Goal: Task Accomplishment & Management: Complete application form

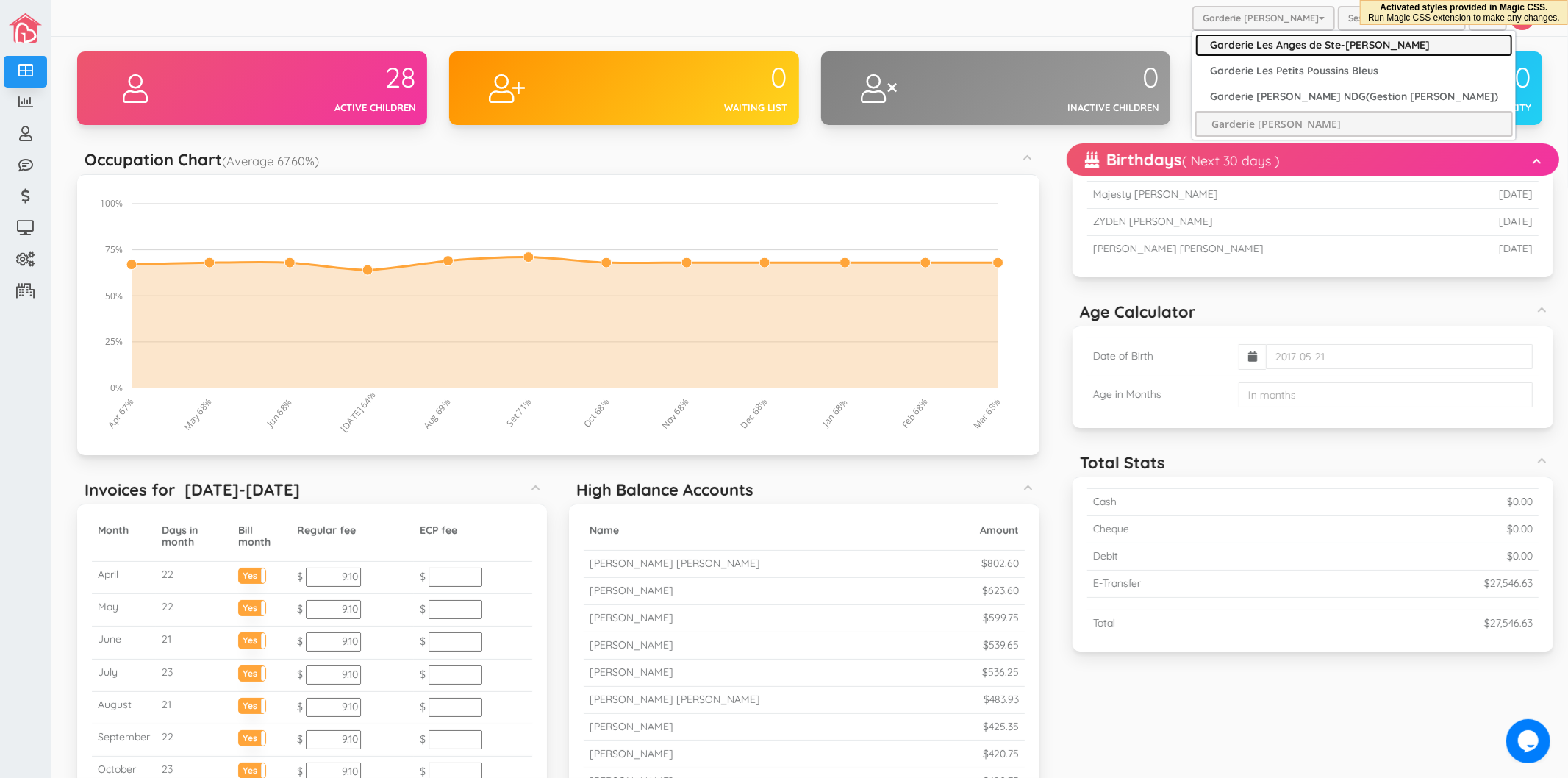
click at [1265, 39] on link "Garderie Les Anges de Ste-[PERSON_NAME]" at bounding box center [1355, 45] width 318 height 23
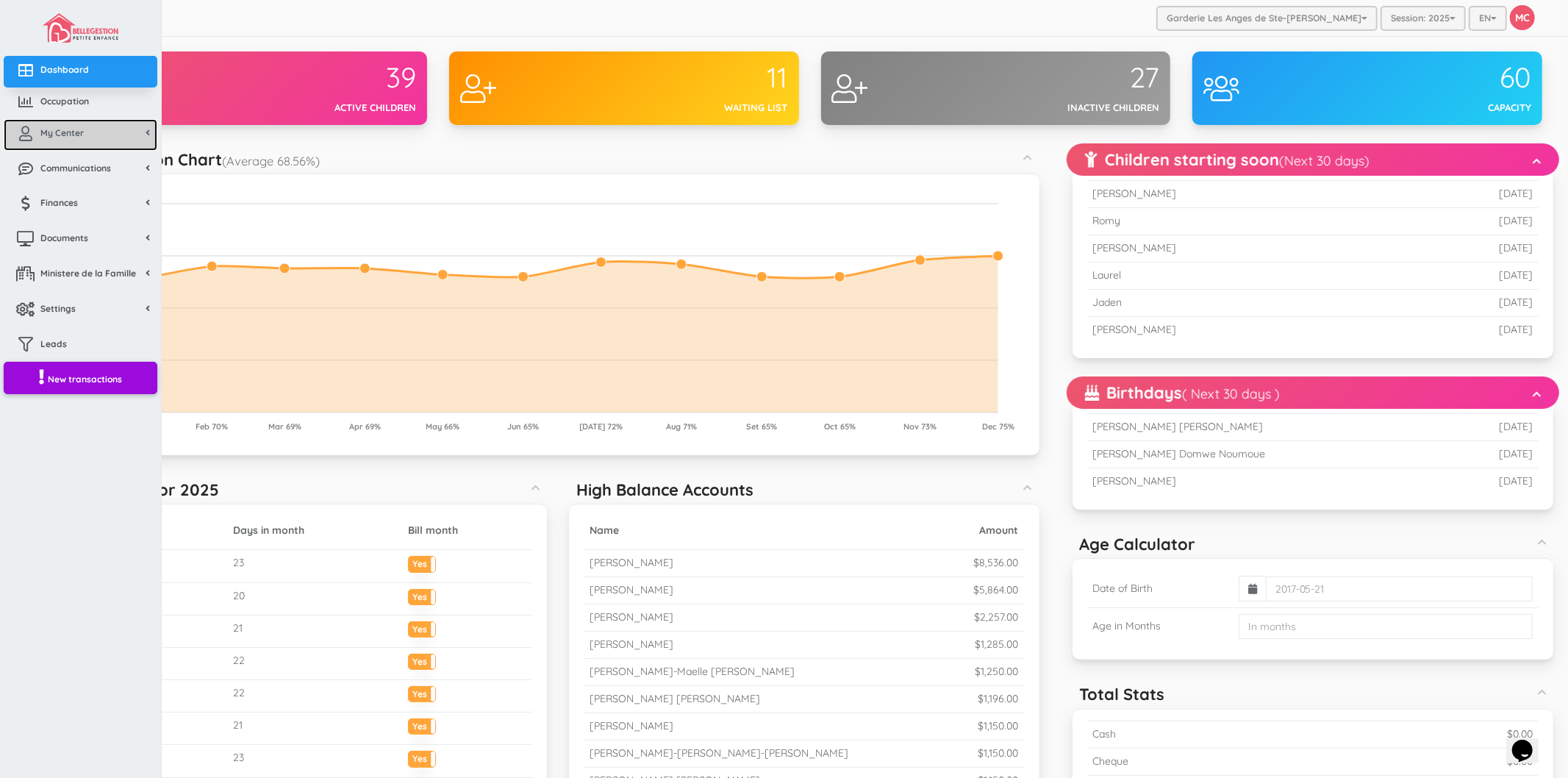
click at [51, 145] on link "My Center" at bounding box center [81, 134] width 154 height 31
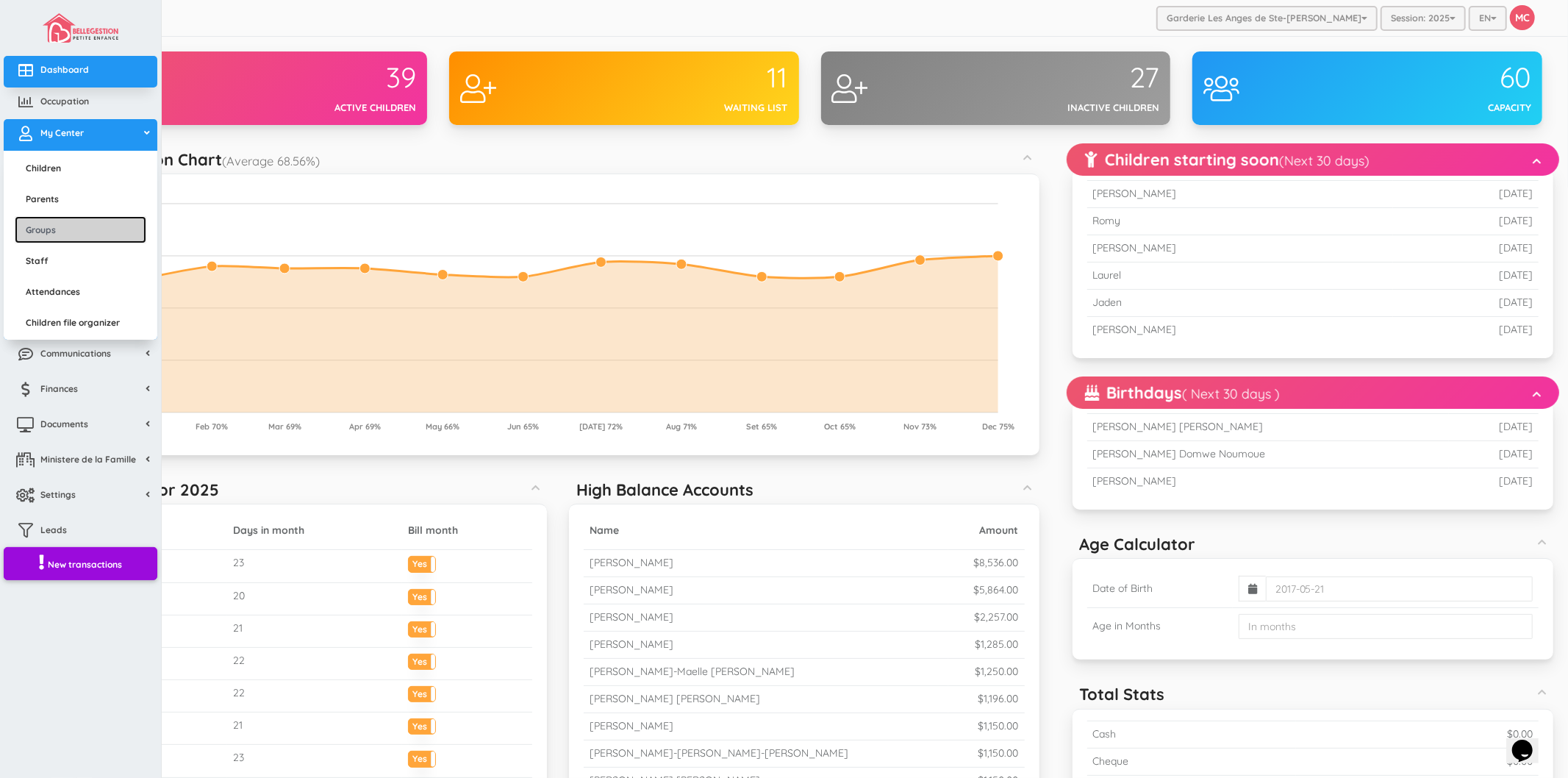
click at [70, 230] on link "Groups" at bounding box center [80, 229] width 131 height 27
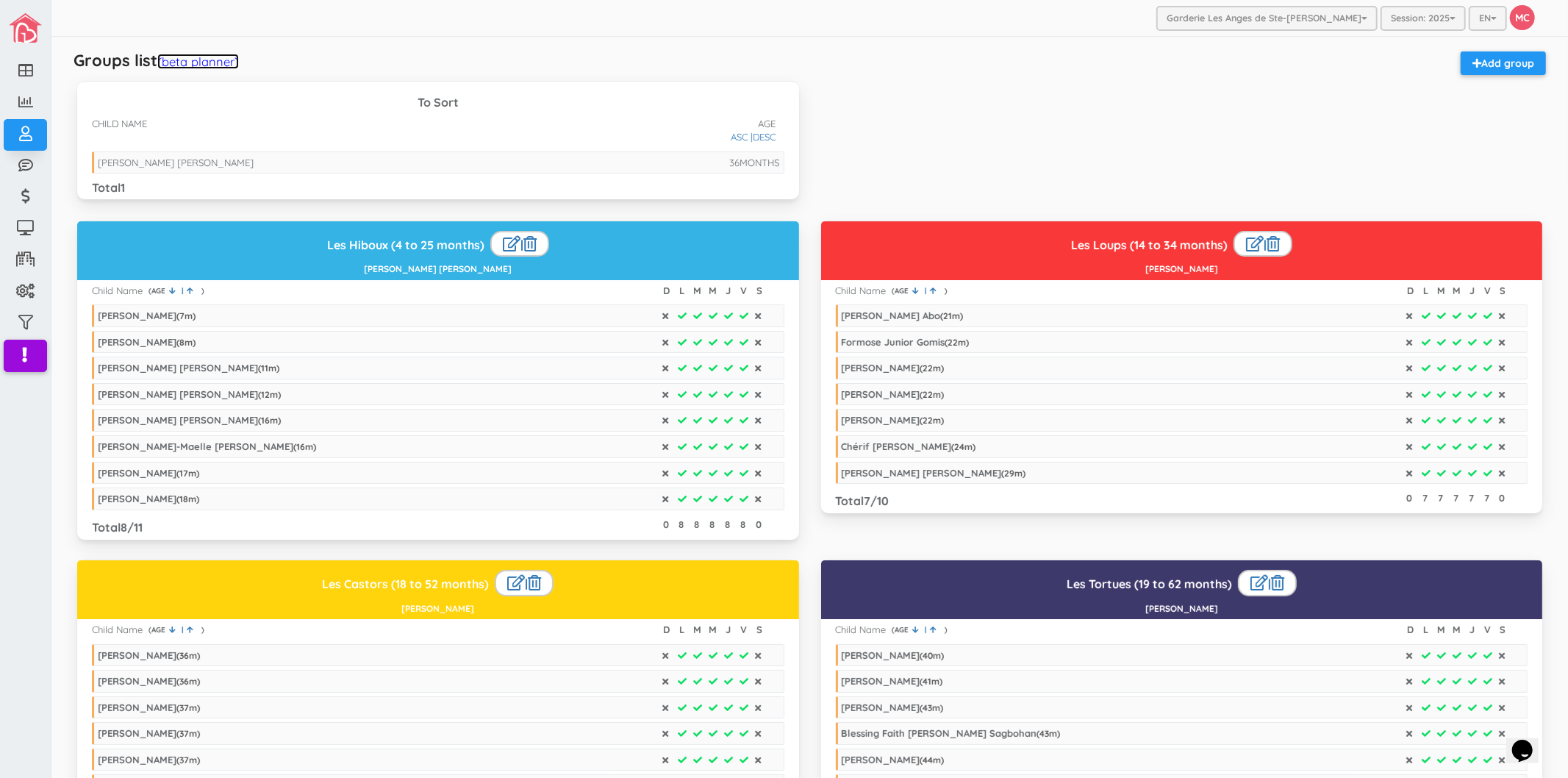
click at [184, 61] on link "(beta planner)" at bounding box center [198, 61] width 81 height 15
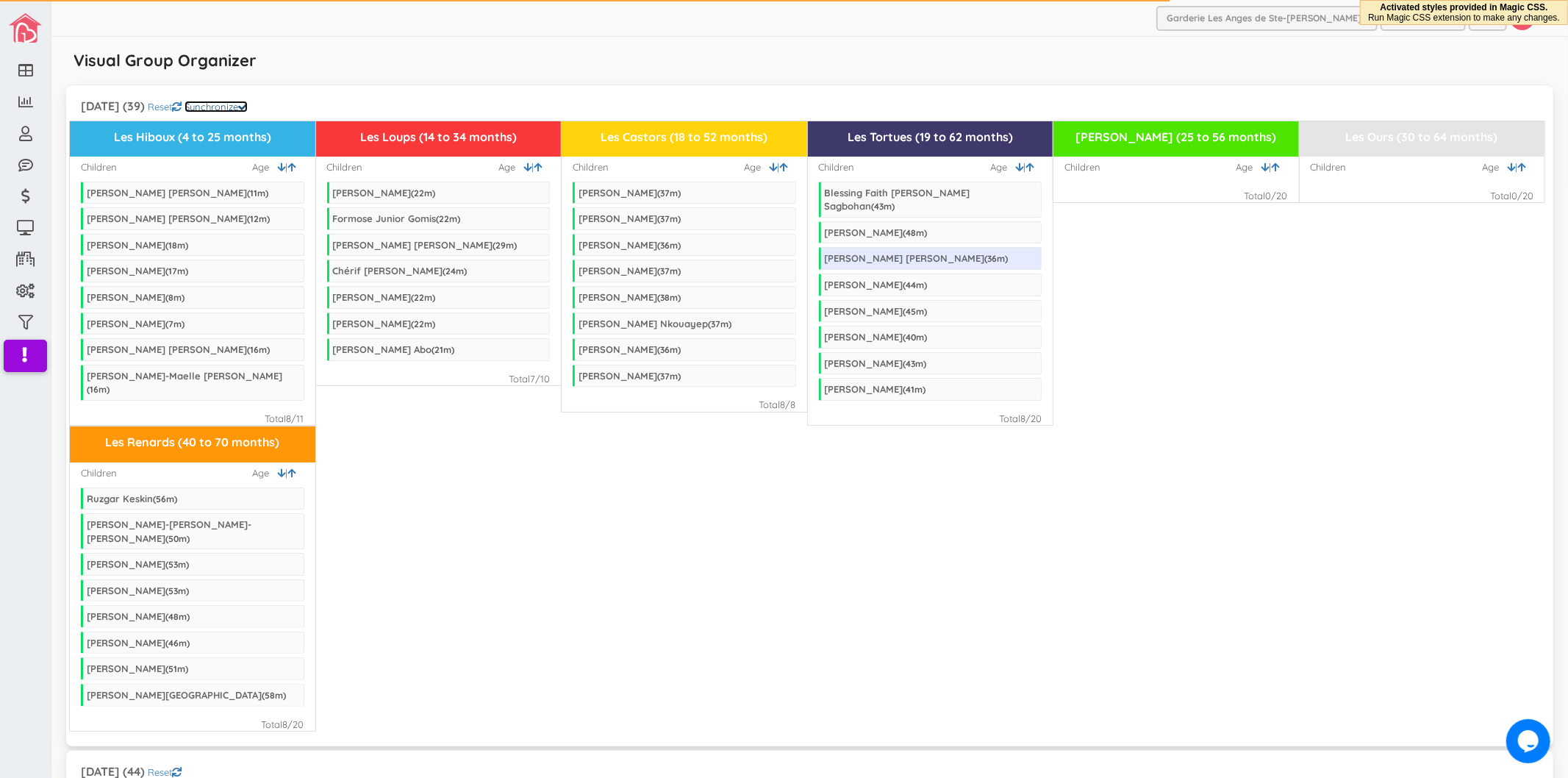
click at [248, 108] on link "Synchronize" at bounding box center [216, 106] width 63 height 12
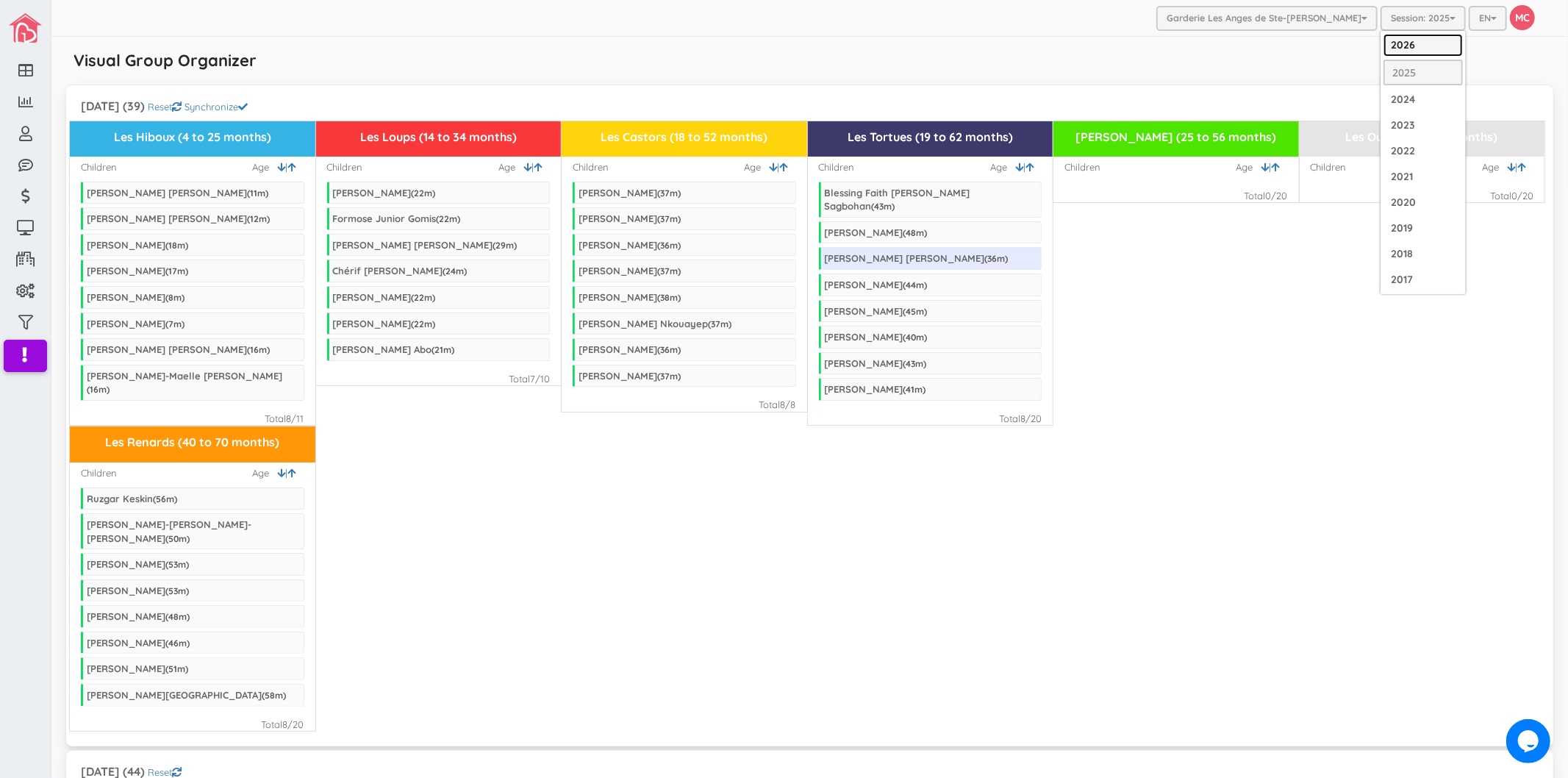
click at [1407, 47] on link "2026" at bounding box center [1423, 45] width 79 height 23
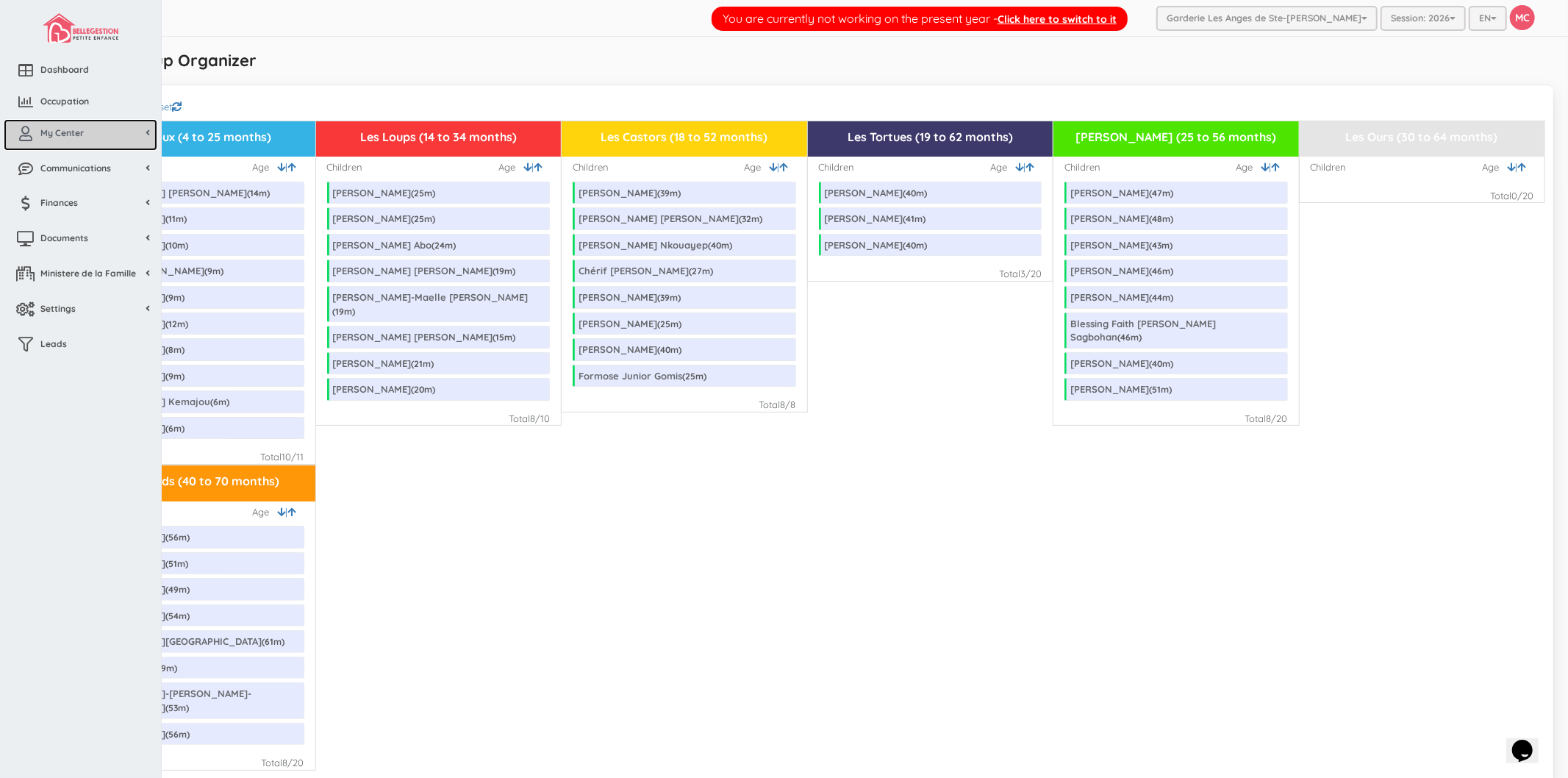
click at [32, 136] on icon at bounding box center [25, 134] width 29 height 15
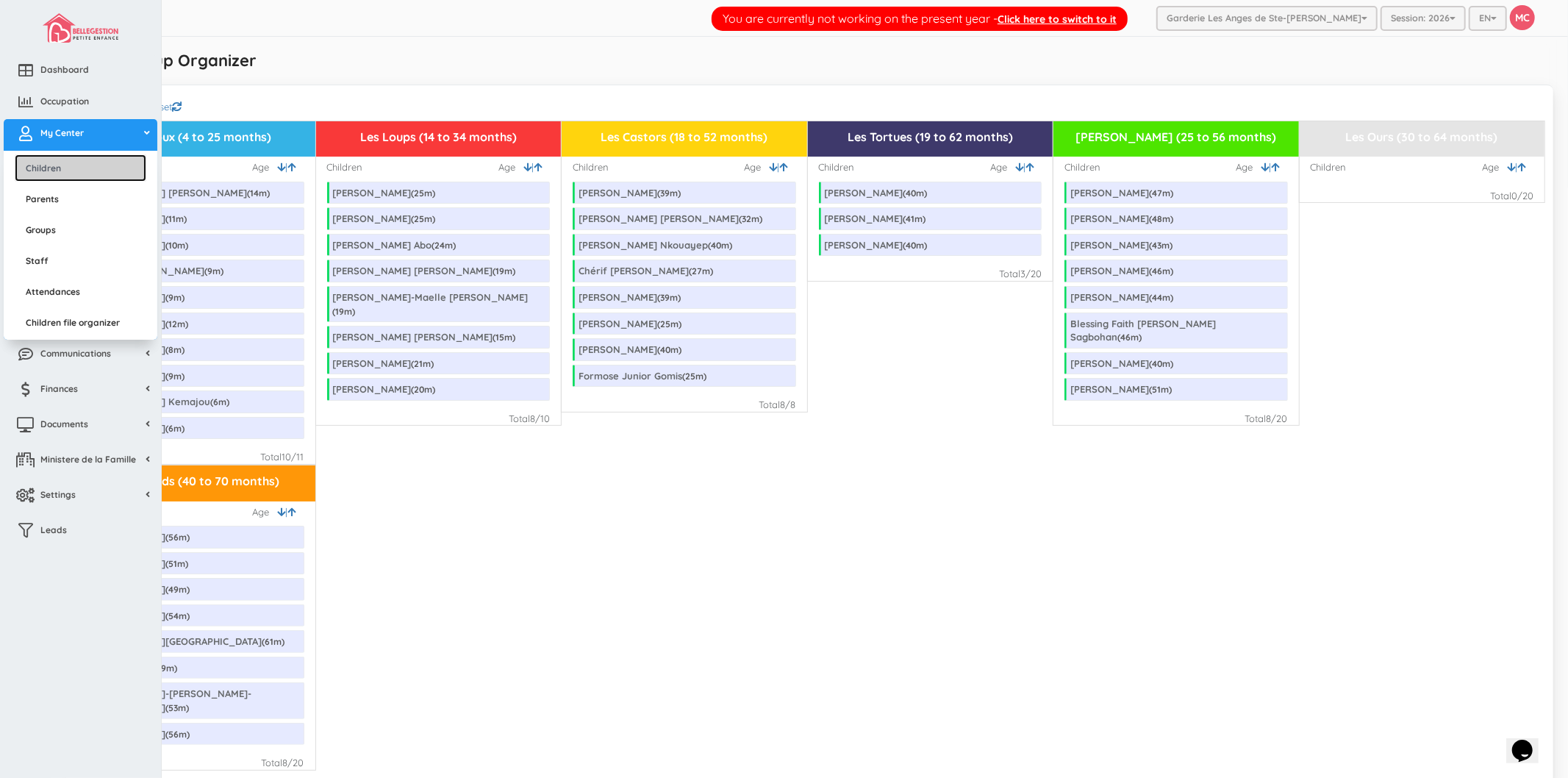
click at [68, 164] on link "Children" at bounding box center [80, 167] width 131 height 27
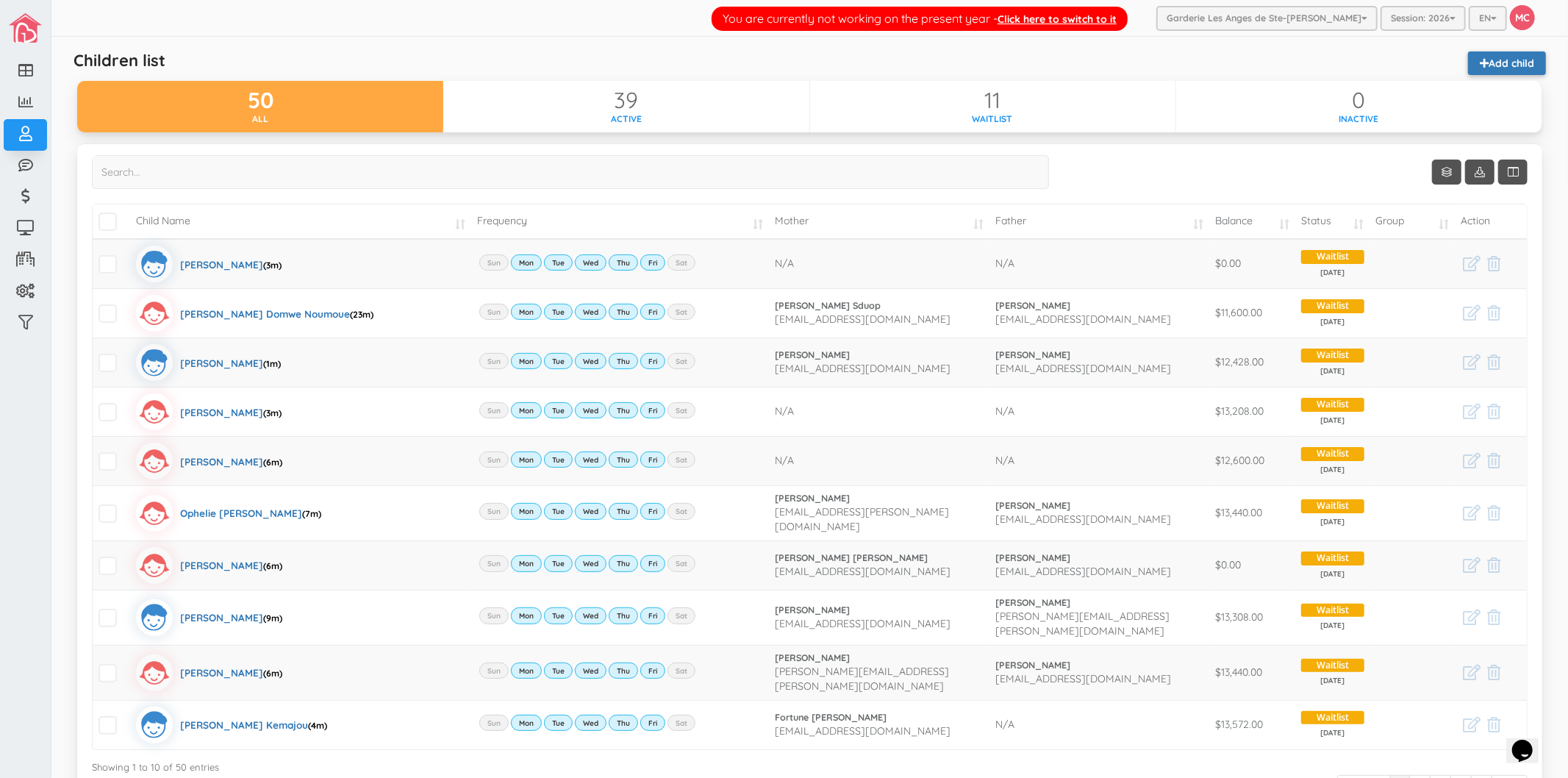
click at [1509, 74] on link "Add child" at bounding box center [1507, 63] width 78 height 24
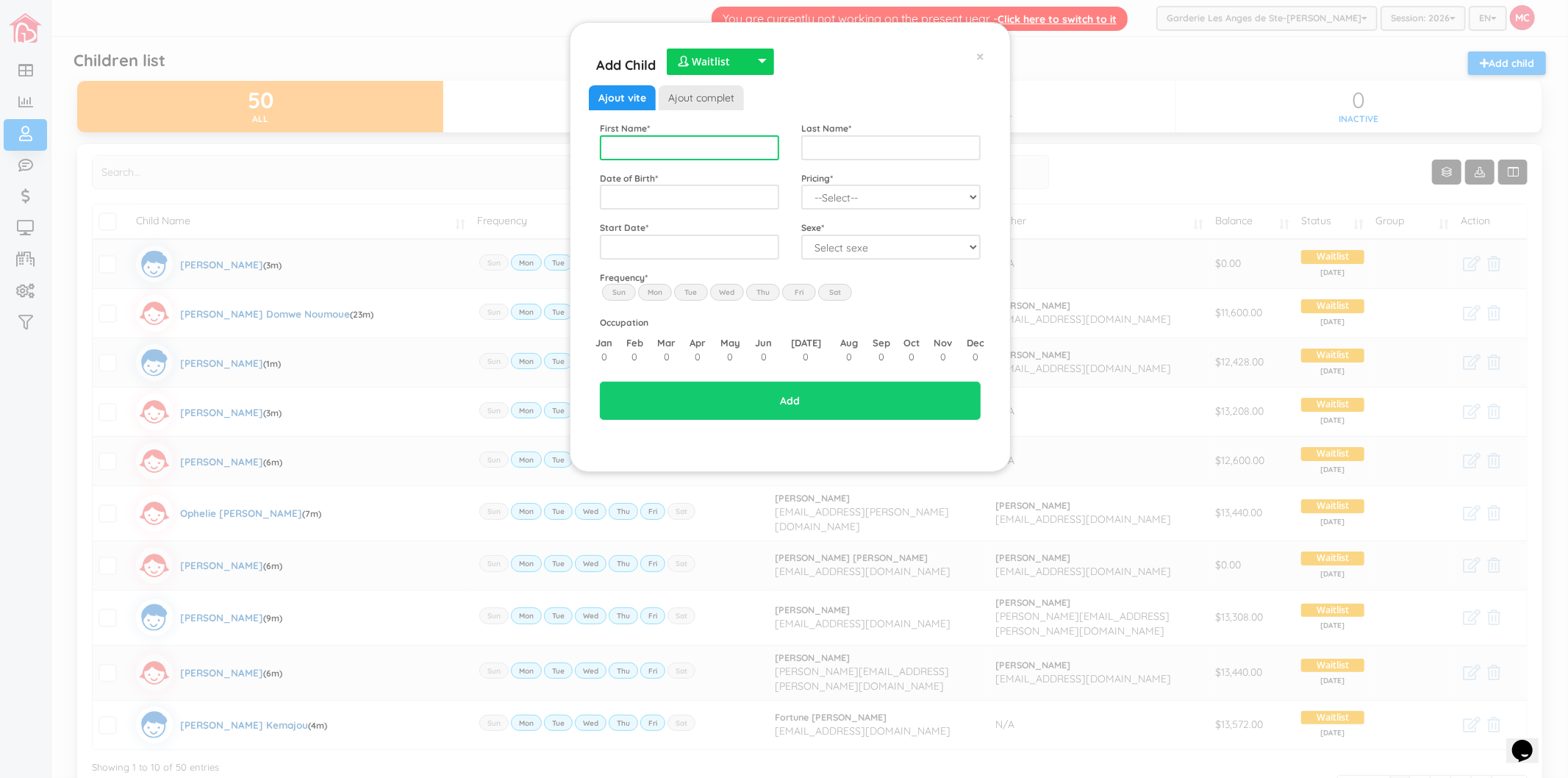
click at [746, 155] on input "text" at bounding box center [690, 147] width 180 height 25
type input "[PERSON_NAME]"
click at [729, 148] on input "[PERSON_NAME]" at bounding box center [690, 147] width 180 height 25
click at [839, 151] on input "text" at bounding box center [892, 147] width 180 height 25
type input "[PERSON_NAME]"
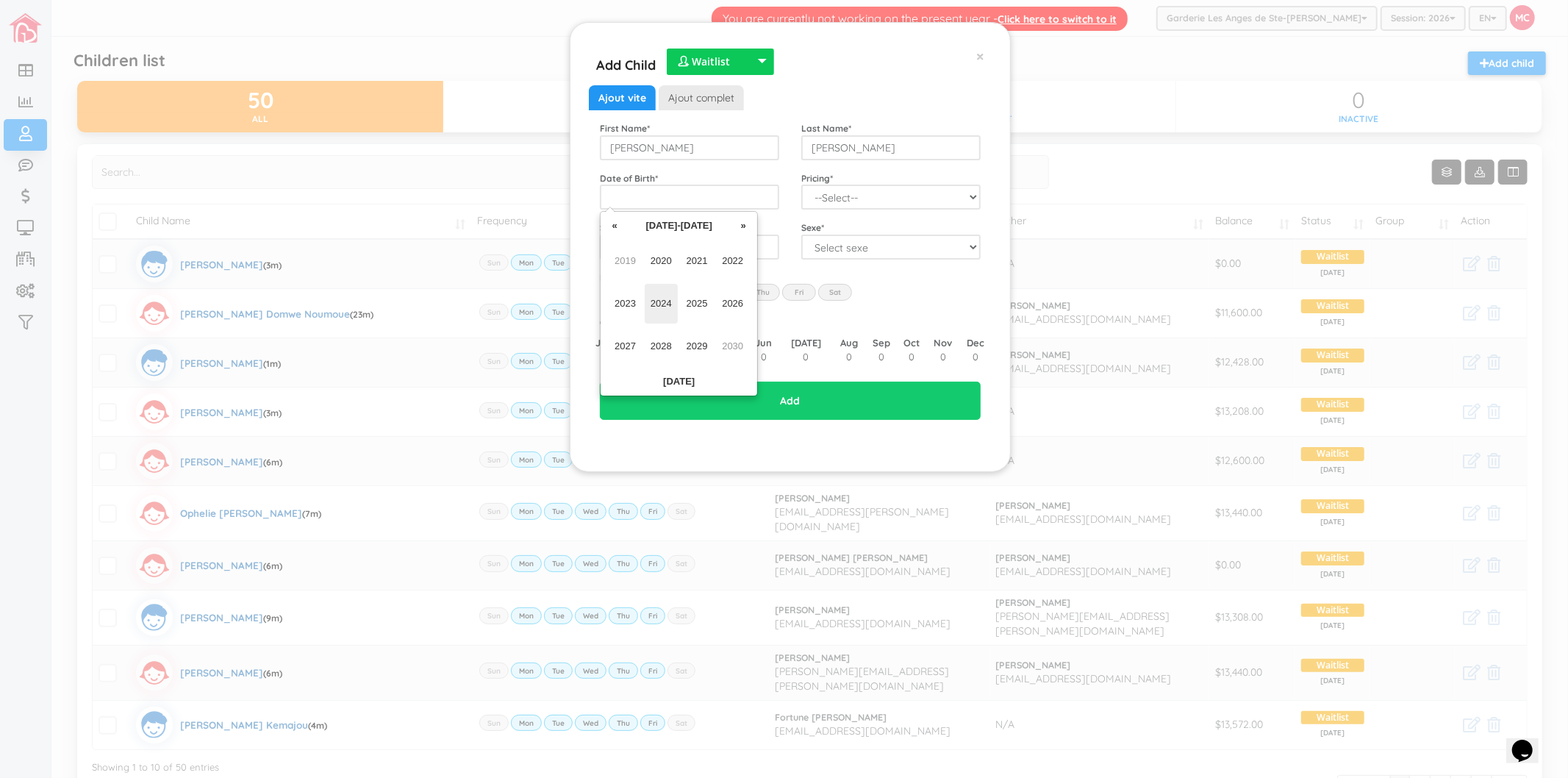
click at [659, 303] on span "2024" at bounding box center [661, 304] width 33 height 40
click at [728, 339] on span "Dec" at bounding box center [732, 346] width 33 height 40
click at [700, 312] on td "11" at bounding box center [696, 313] width 22 height 22
type input "[DATE]"
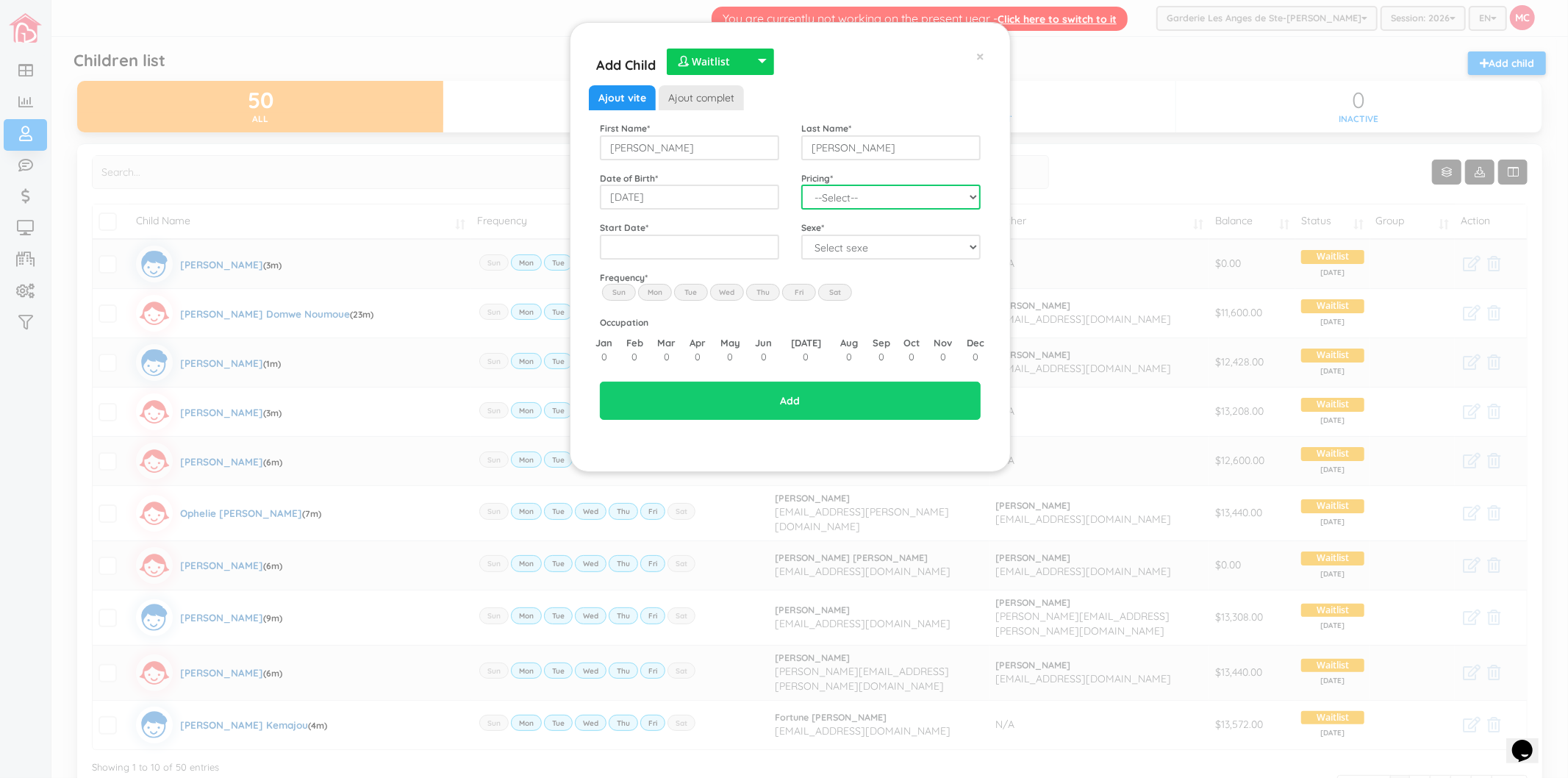
click at [842, 204] on select "--Select-- Twins special 2024-2025 2023 FT 2022 FT" at bounding box center [892, 197] width 180 height 25
select select "100"
click at [802, 184] on select "--Select-- Twins special 2024-2025 2023 FT 2022 FT" at bounding box center [892, 197] width 180 height 25
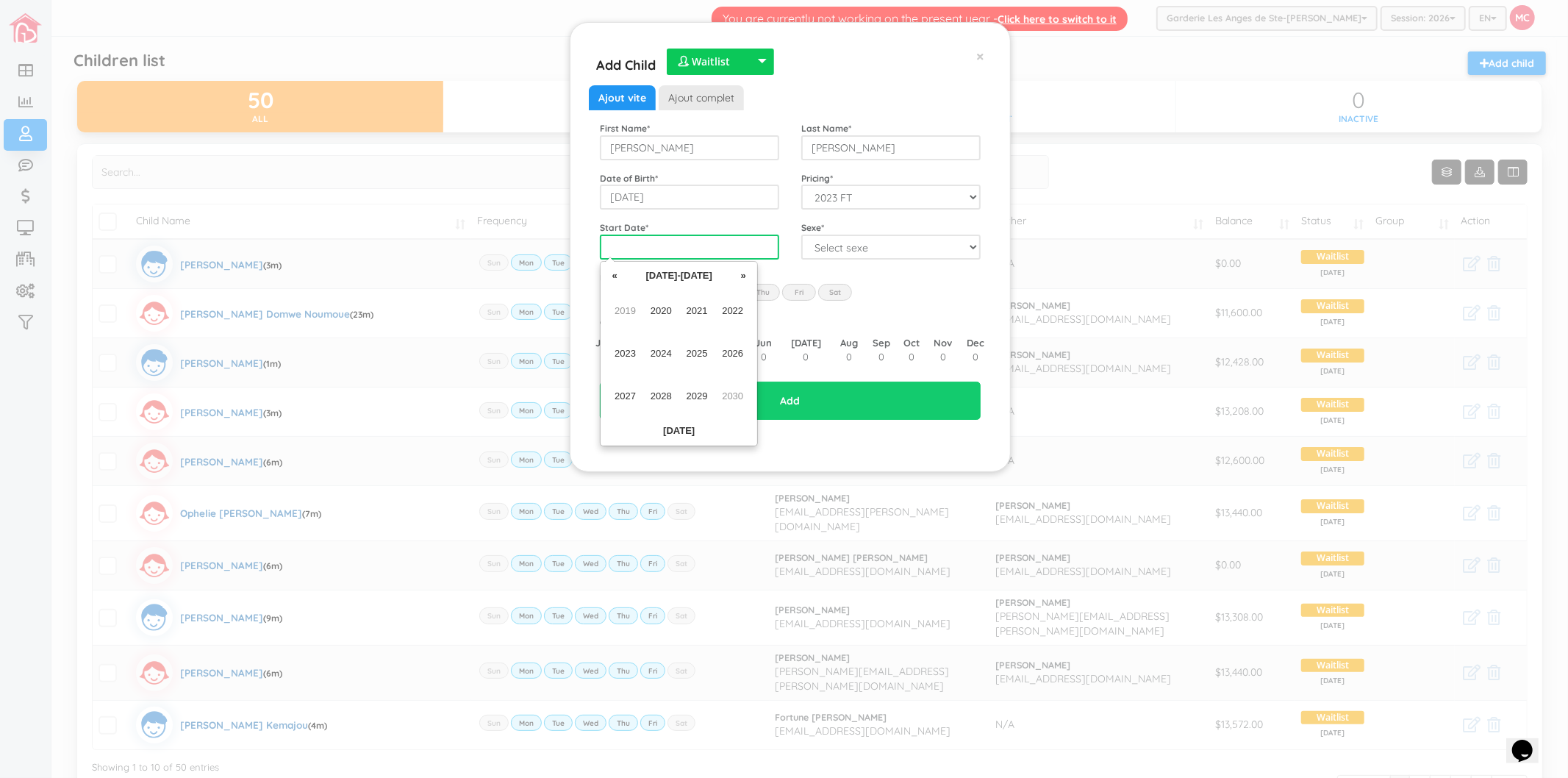
click at [703, 245] on input "text" at bounding box center [690, 247] width 180 height 25
click at [706, 352] on span "2025" at bounding box center [697, 354] width 33 height 40
click at [703, 394] on span "Nov" at bounding box center [697, 396] width 33 height 40
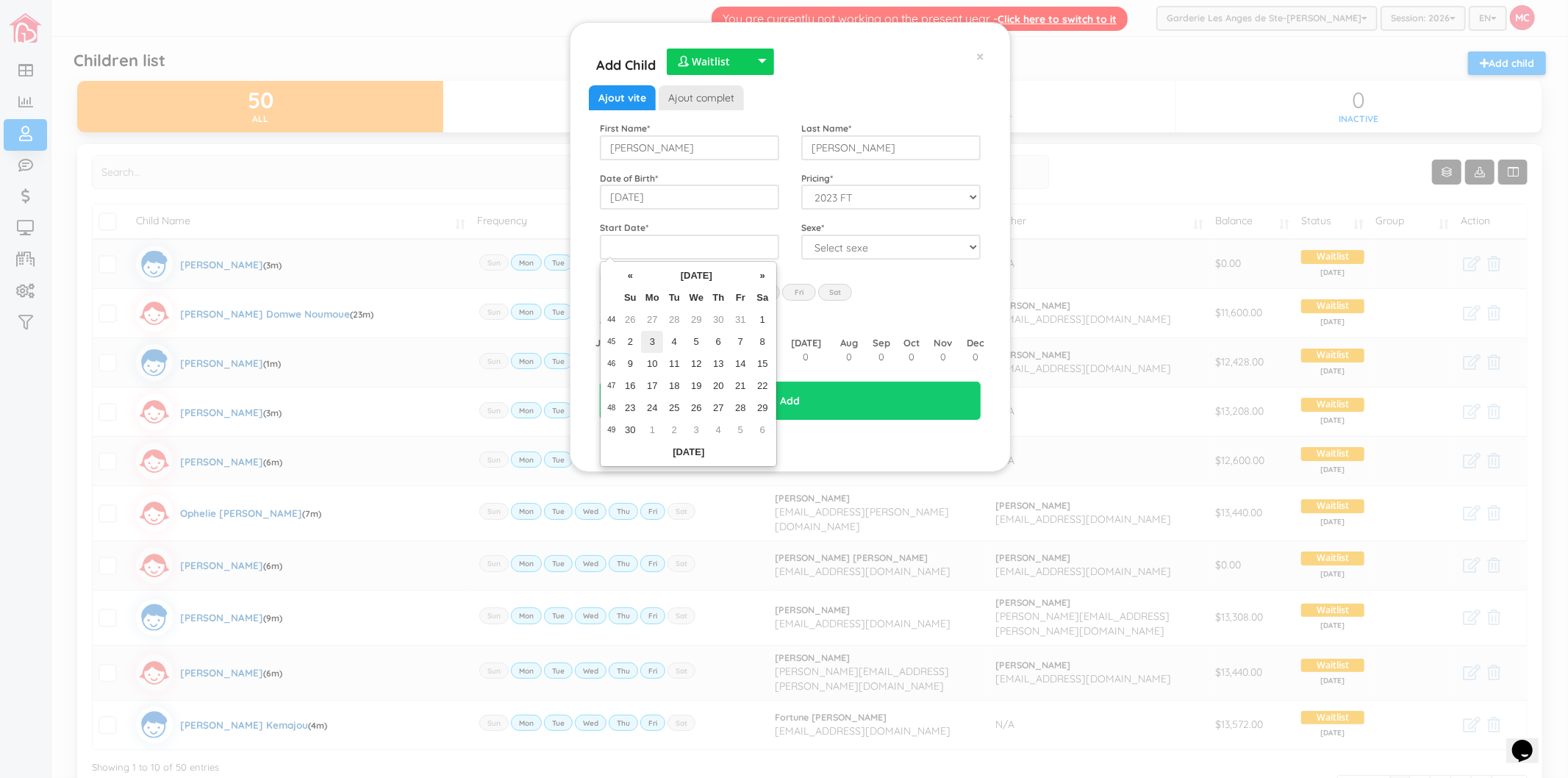
click at [655, 339] on td "3" at bounding box center [652, 342] width 22 height 22
type input "2025-11-03"
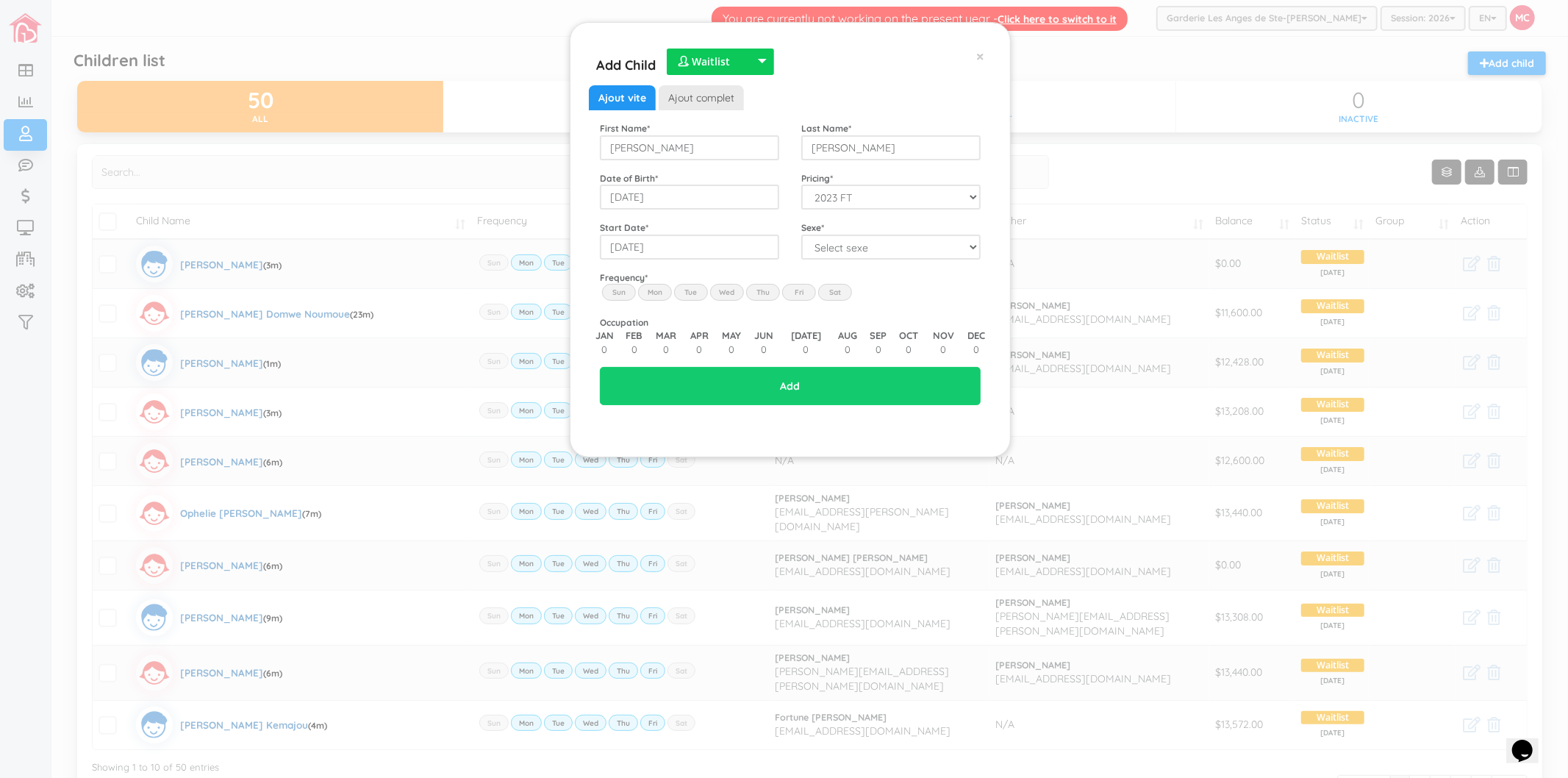
click at [654, 296] on label "Mon" at bounding box center [655, 292] width 34 height 16
click at [0, 0] on input "Mon" at bounding box center [0, 0] width 0 height 0
click at [683, 296] on label "Tue" at bounding box center [691, 292] width 34 height 16
click at [0, 0] on input "Tue" at bounding box center [0, 0] width 0 height 0
click at [729, 295] on label "Wed" at bounding box center [727, 292] width 34 height 16
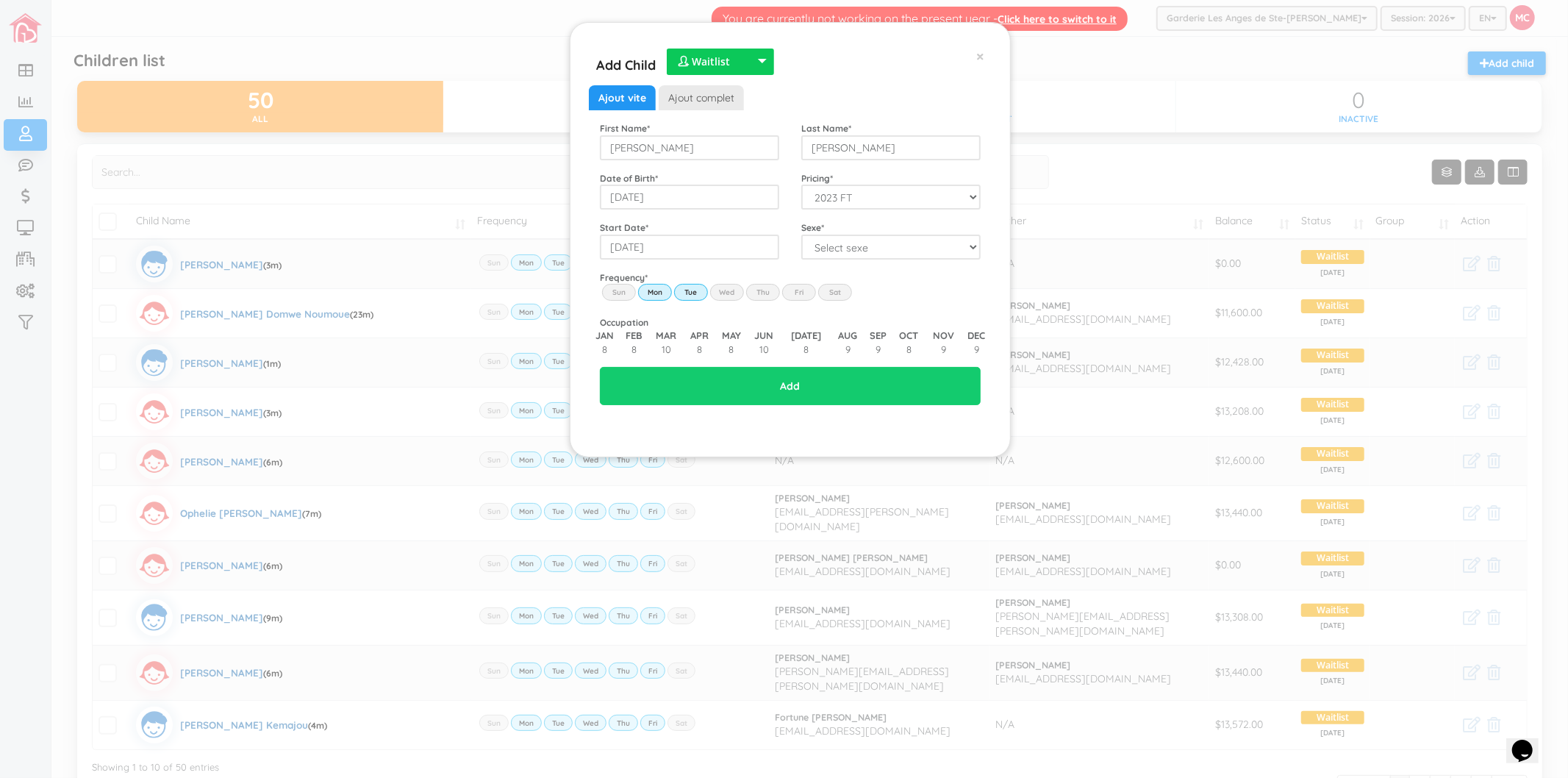
click at [0, 0] on input "Wed" at bounding box center [0, 0] width 0 height 0
click at [746, 295] on label "Thu" at bounding box center [763, 292] width 34 height 16
click at [0, 0] on input "Thu" at bounding box center [0, 0] width 0 height 0
click at [802, 295] on label "Fri" at bounding box center [799, 292] width 34 height 16
click at [0, 0] on input "Fri" at bounding box center [0, 0] width 0 height 0
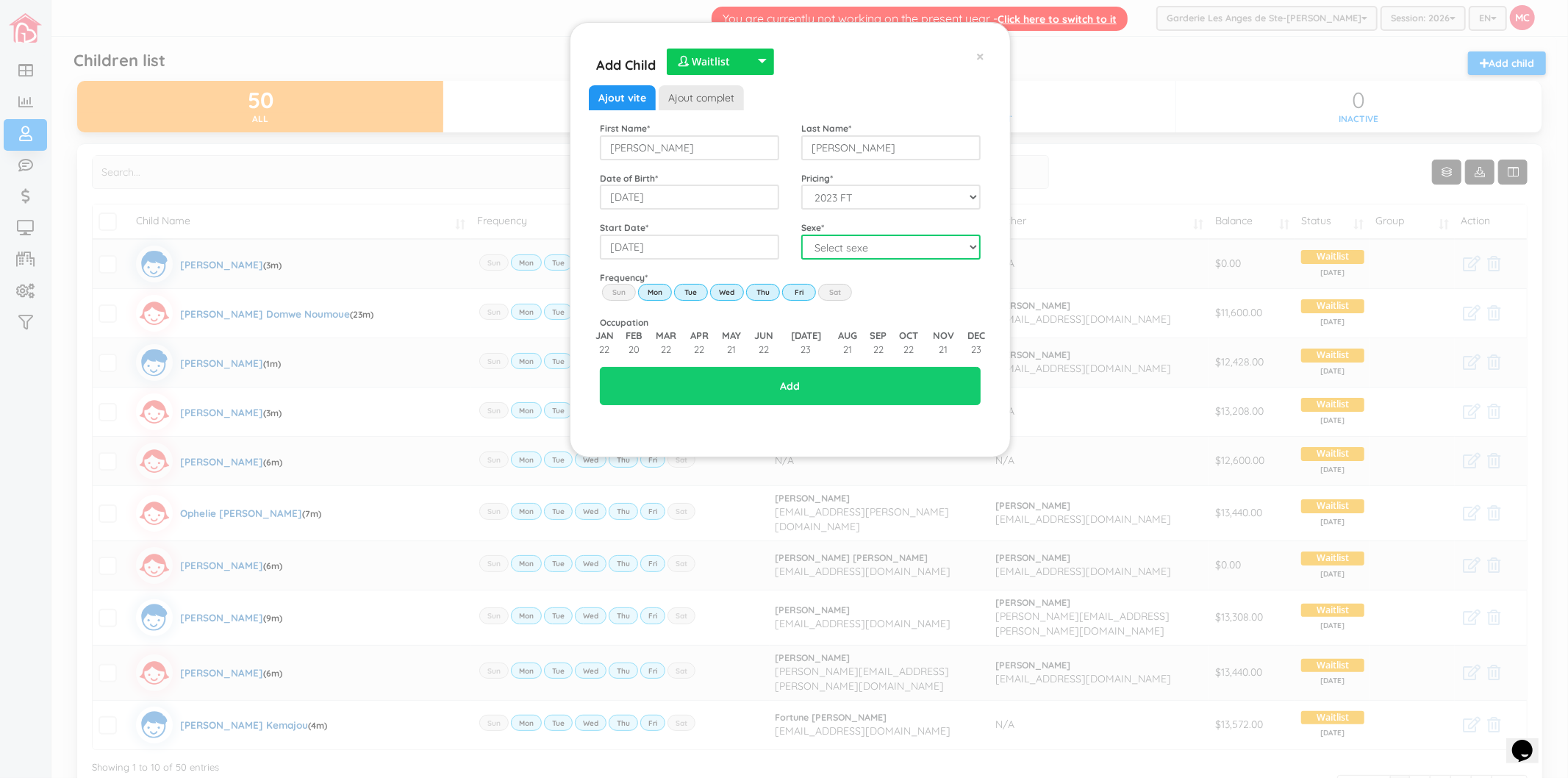
click at [827, 251] on select "Select sexe Boy Girl" at bounding box center [892, 247] width 180 height 25
select select "1"
click at [802, 234] on select "Select sexe Boy Girl" at bounding box center [892, 247] width 180 height 25
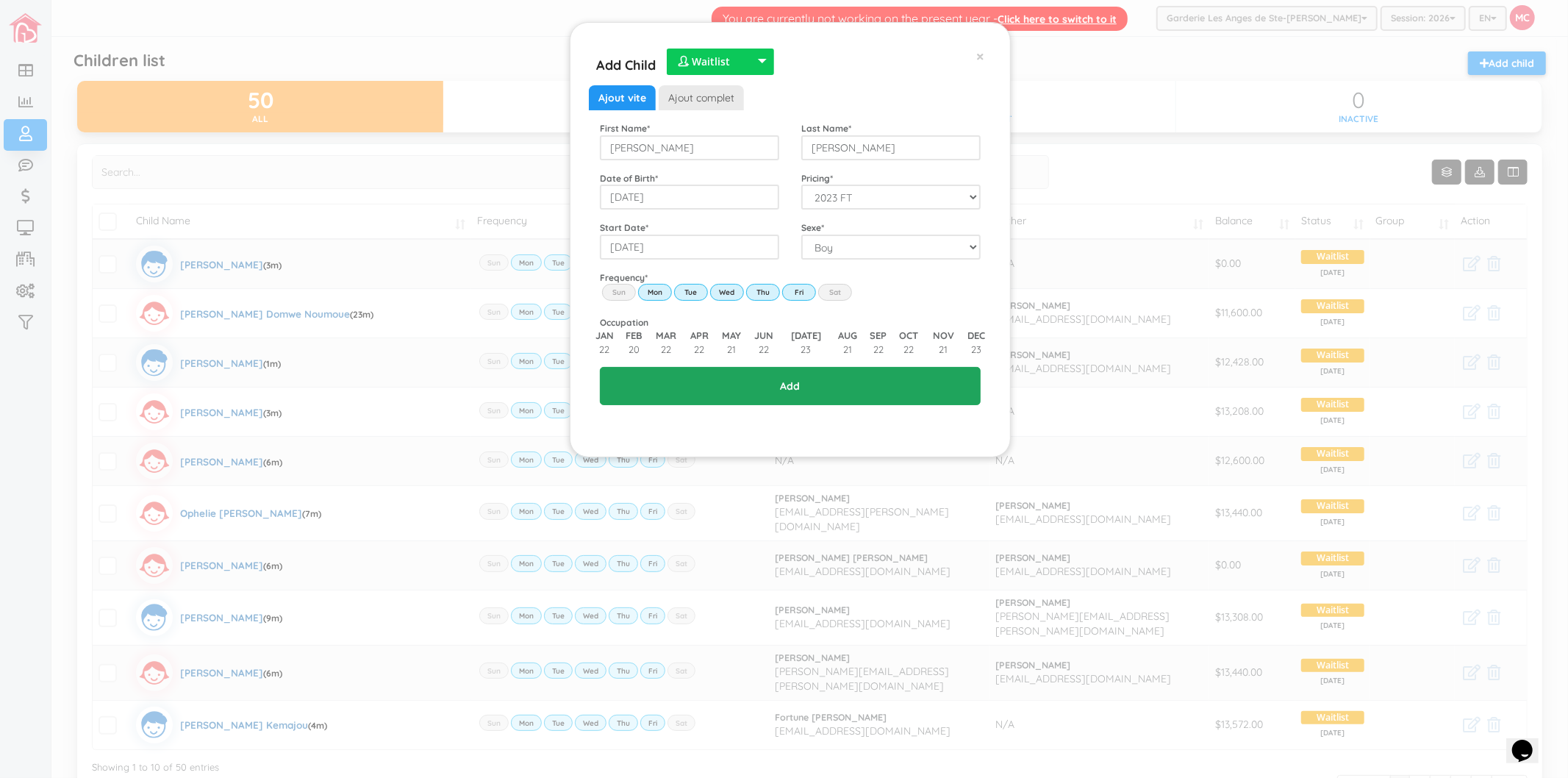
click at [785, 379] on input "Add" at bounding box center [790, 386] width 381 height 38
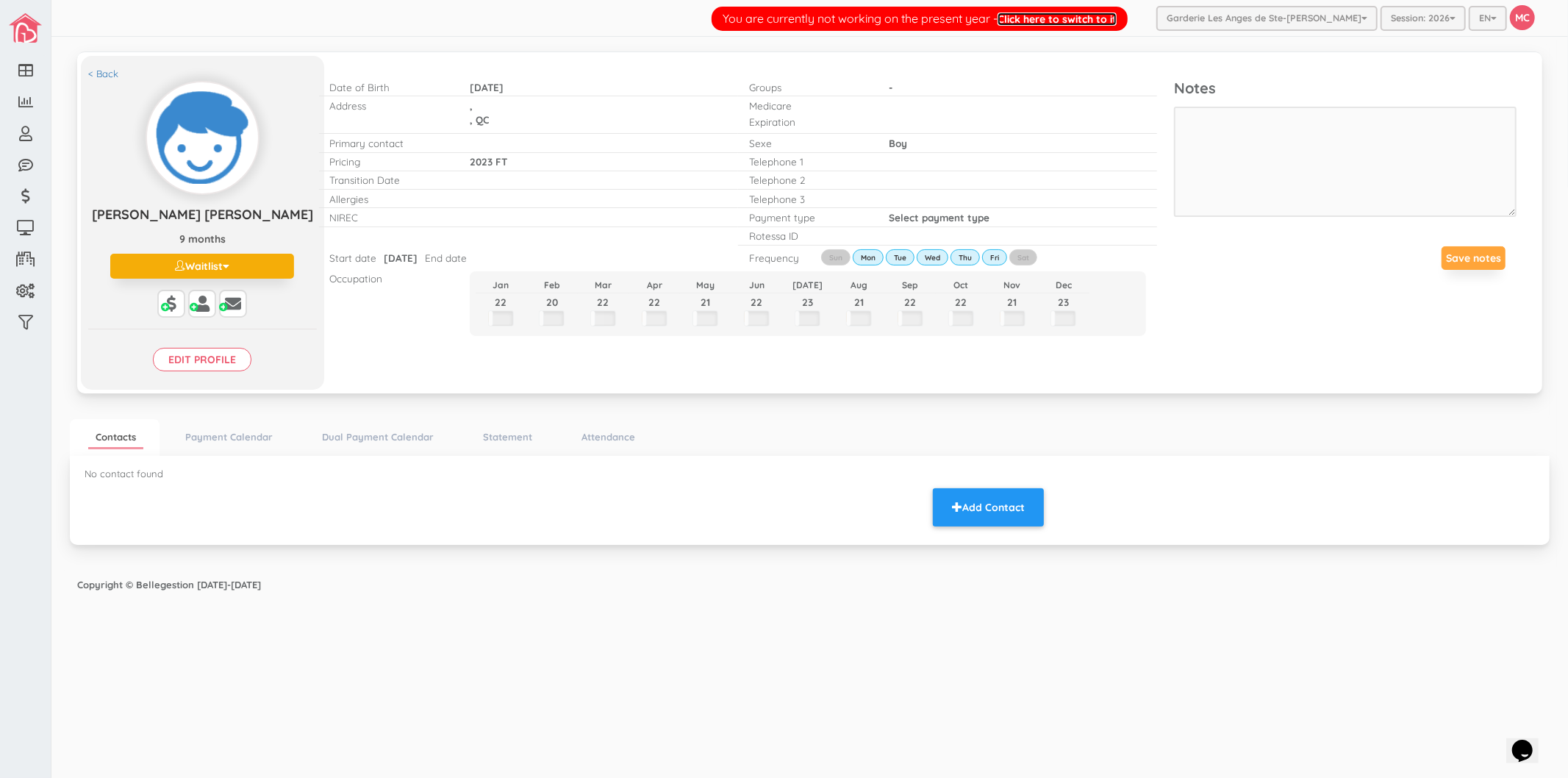
click at [1115, 19] on link "Click here to switch to it" at bounding box center [1057, 18] width 119 height 13
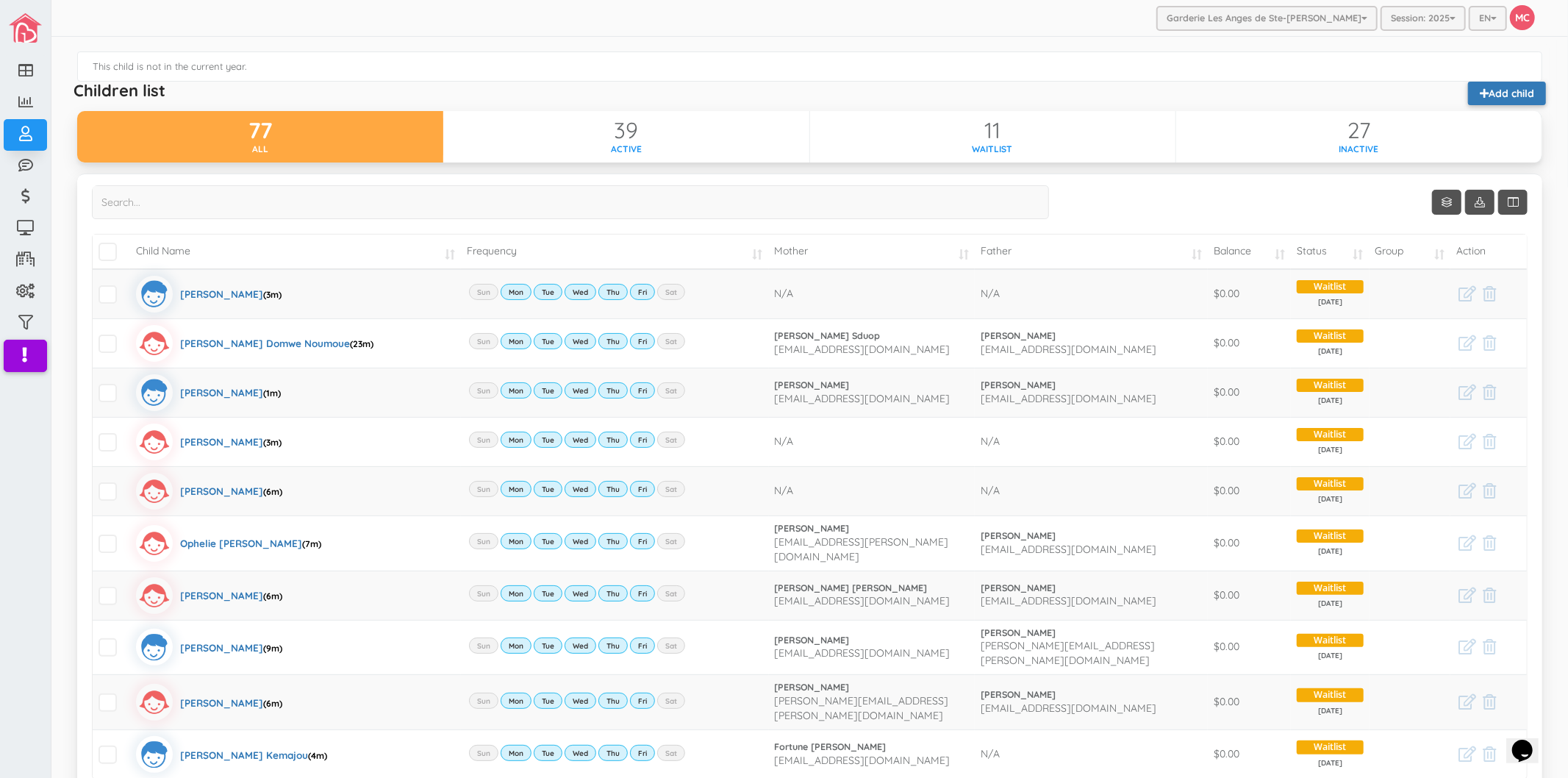
click at [1512, 84] on link "Add child" at bounding box center [1507, 93] width 78 height 24
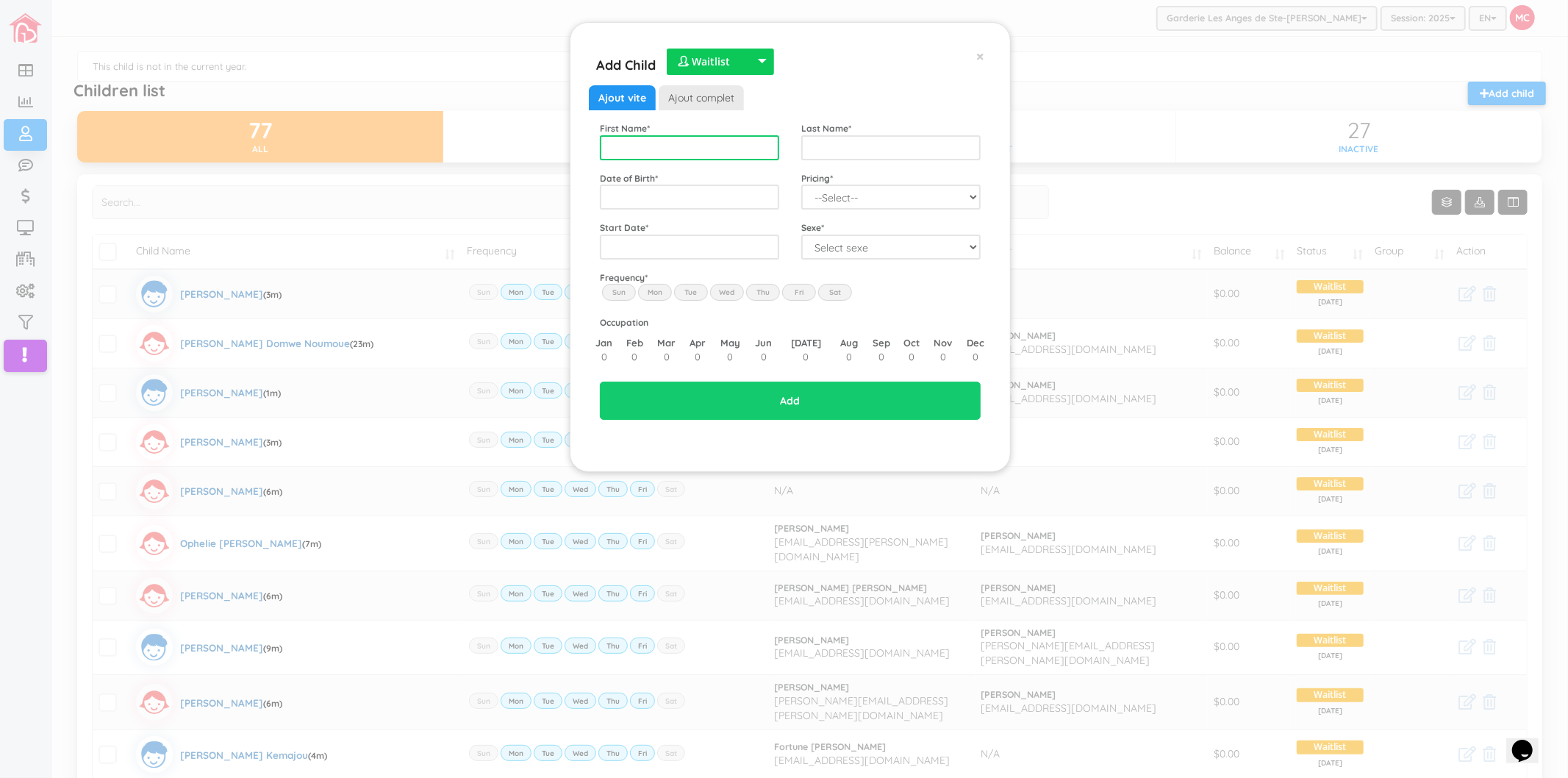
click at [645, 152] on input "text" at bounding box center [690, 147] width 180 height 25
type input "[PERSON_NAME]"
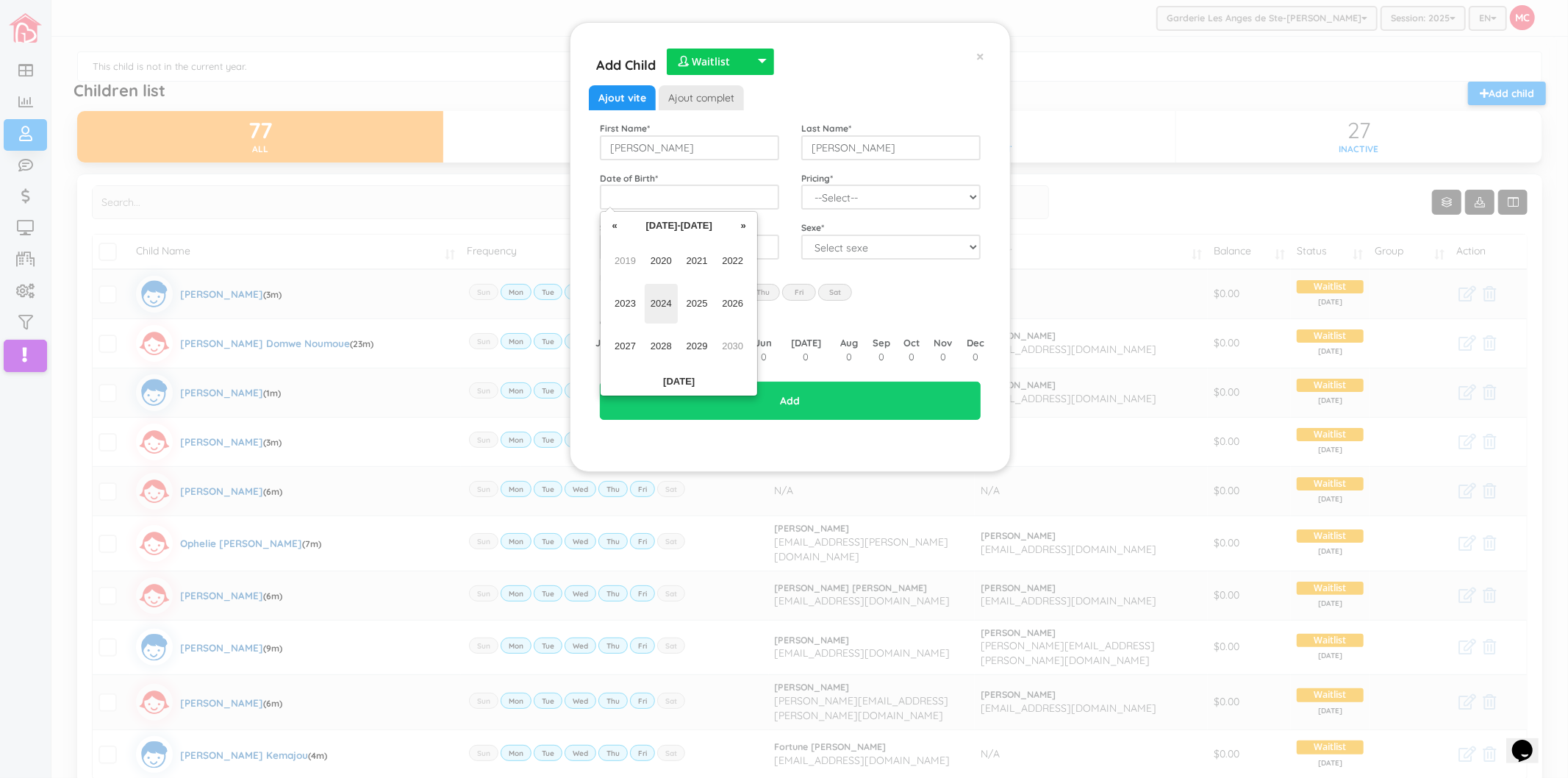
click at [664, 303] on span "2024" at bounding box center [661, 304] width 33 height 40
click at [738, 346] on span "Dec" at bounding box center [732, 346] width 33 height 40
click at [696, 310] on td "11" at bounding box center [696, 313] width 22 height 22
type input "[DATE]"
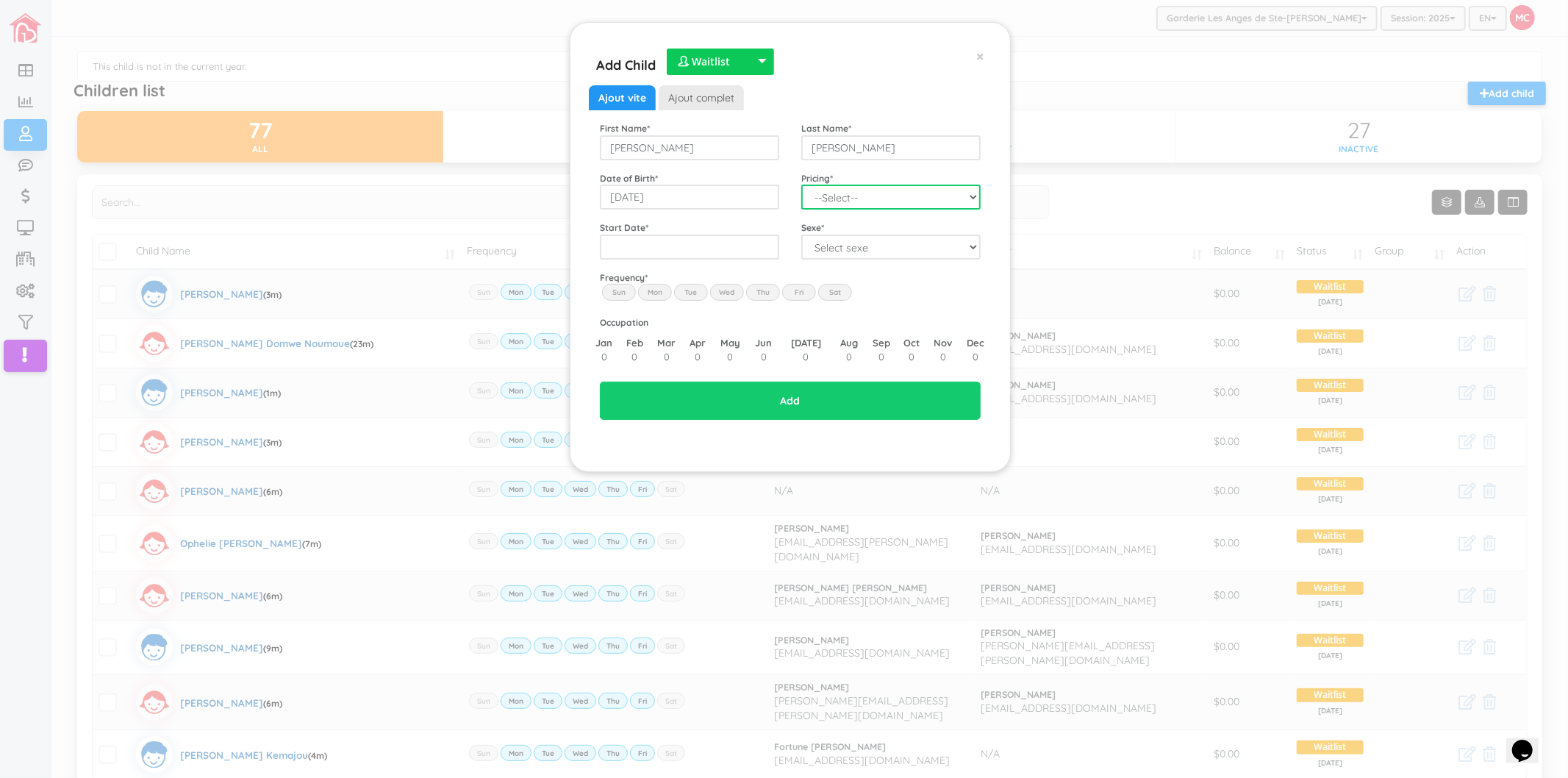
click at [842, 204] on select "--Select-- Twins special 2024-2025 2023 FT 2022 FT" at bounding box center [892, 197] width 180 height 25
select select "100"
click at [802, 184] on select "--Select-- Twins special 2024-2025 2023 FT 2022 FT" at bounding box center [892, 197] width 180 height 25
click at [731, 245] on input "text" at bounding box center [690, 247] width 180 height 25
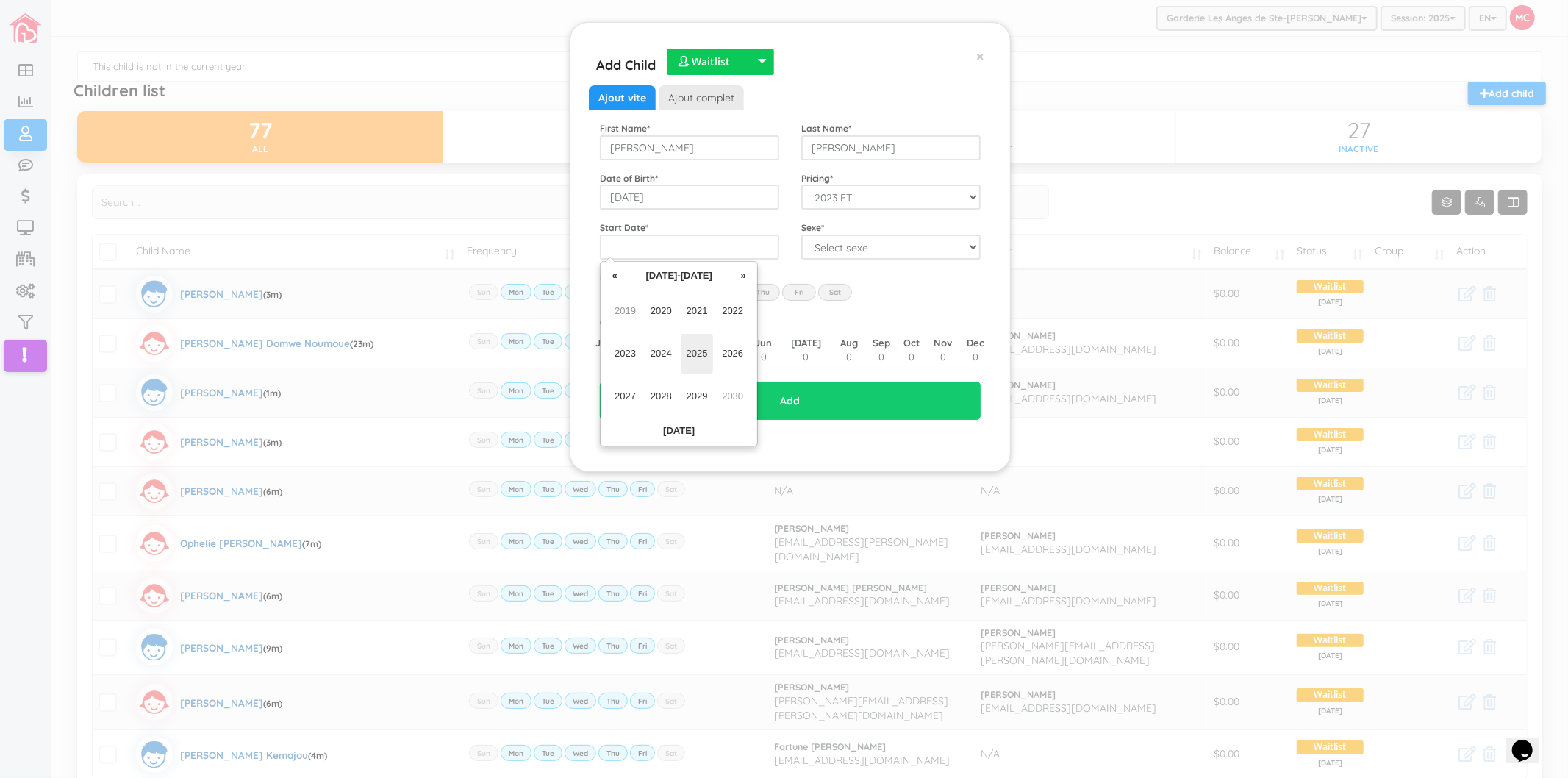
click at [699, 355] on span "2025" at bounding box center [697, 354] width 33 height 40
click at [696, 389] on span "Nov" at bounding box center [697, 396] width 33 height 40
click at [657, 341] on td "3" at bounding box center [652, 342] width 22 height 22
type input "2025-11-03"
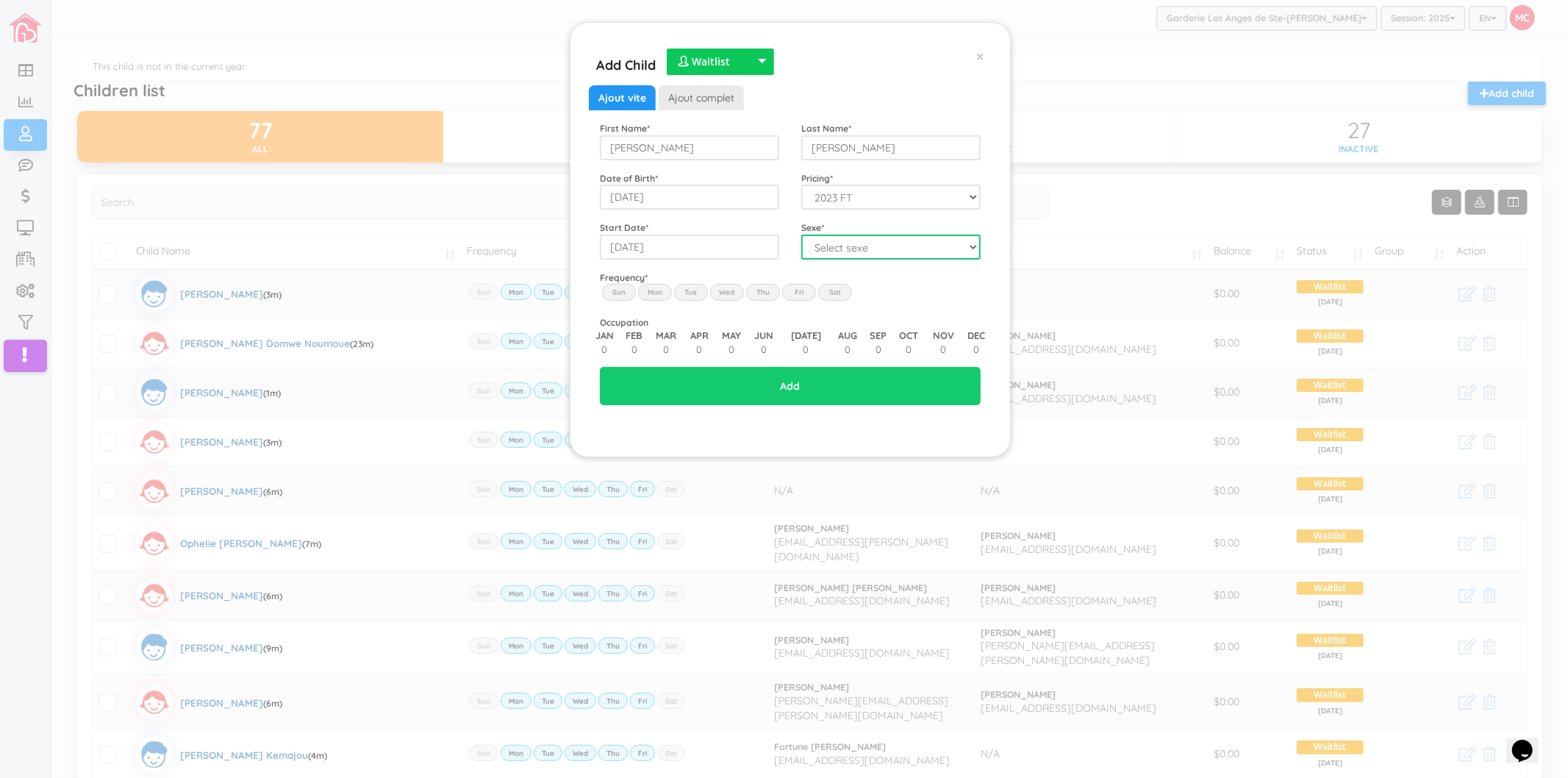
click at [834, 250] on select "Select sexe Boy Girl" at bounding box center [892, 247] width 180 height 25
select select "1"
click at [802, 234] on select "Select sexe Boy Girl" at bounding box center [892, 247] width 180 height 25
click at [658, 295] on label "Mon" at bounding box center [655, 292] width 34 height 16
click at [0, 0] on input "Mon" at bounding box center [0, 0] width 0 height 0
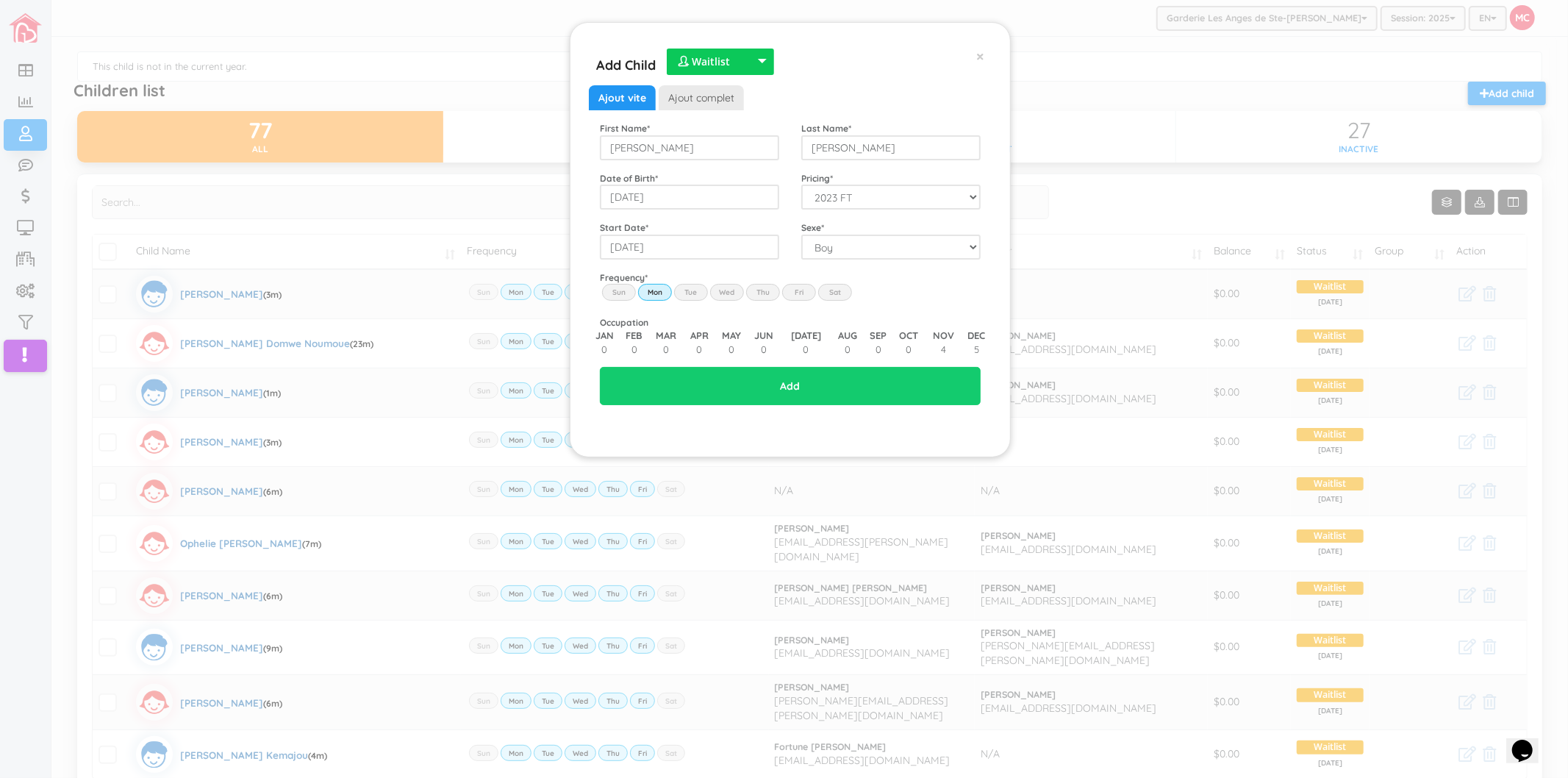
click at [686, 295] on label "Tue" at bounding box center [691, 292] width 34 height 16
click at [0, 0] on input "Tue" at bounding box center [0, 0] width 0 height 0
click at [730, 290] on label "Wed" at bounding box center [727, 292] width 34 height 16
click at [0, 0] on input "Wed" at bounding box center [0, 0] width 0 height 0
click at [766, 290] on label "Thu" at bounding box center [763, 292] width 34 height 16
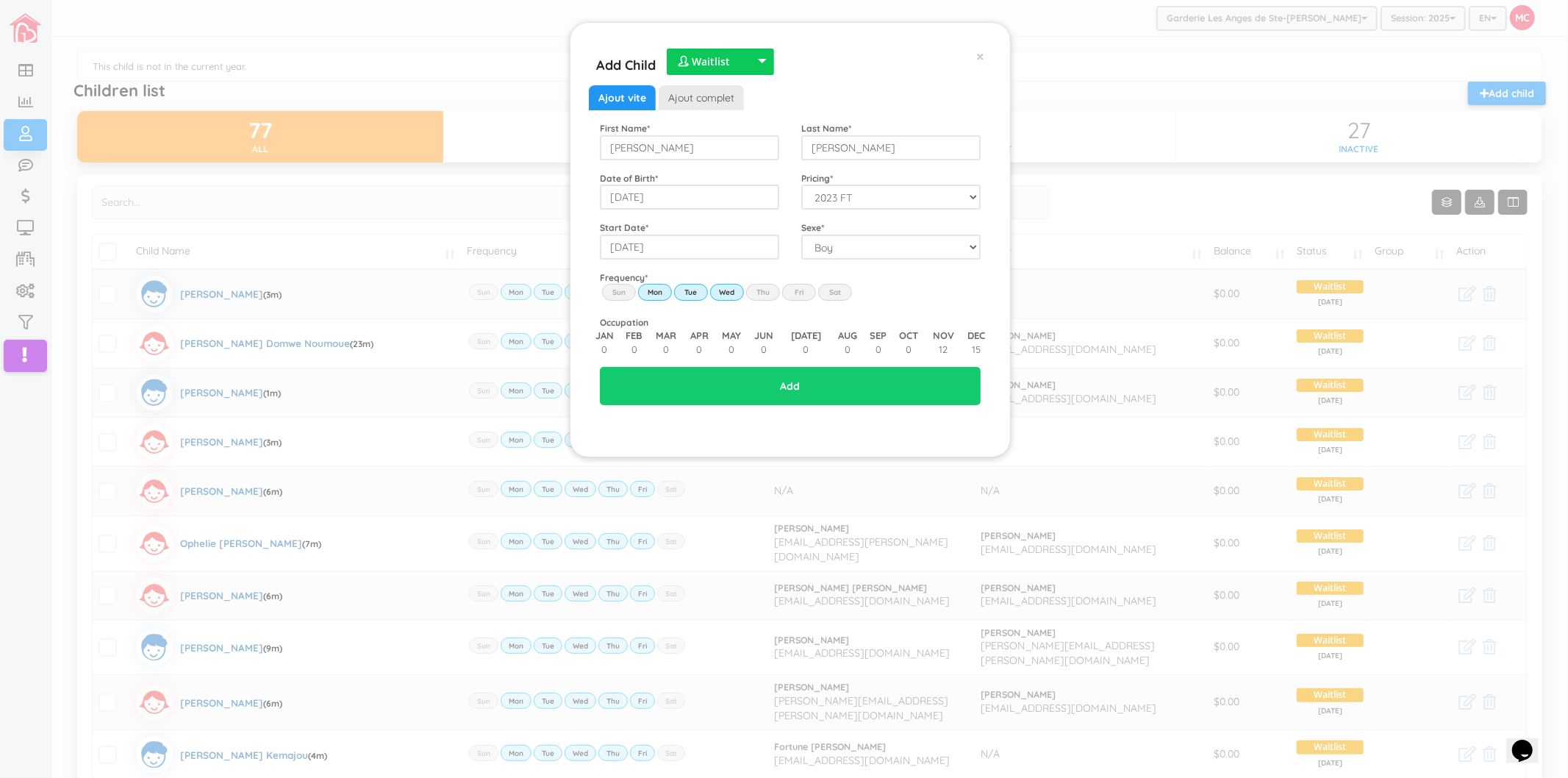
click at [0, 0] on input "Thu" at bounding box center [0, 0] width 0 height 0
drag, startPoint x: 798, startPoint y: 291, endPoint x: 787, endPoint y: 372, distance: 81.7
click at [798, 292] on label "Fri" at bounding box center [799, 292] width 34 height 16
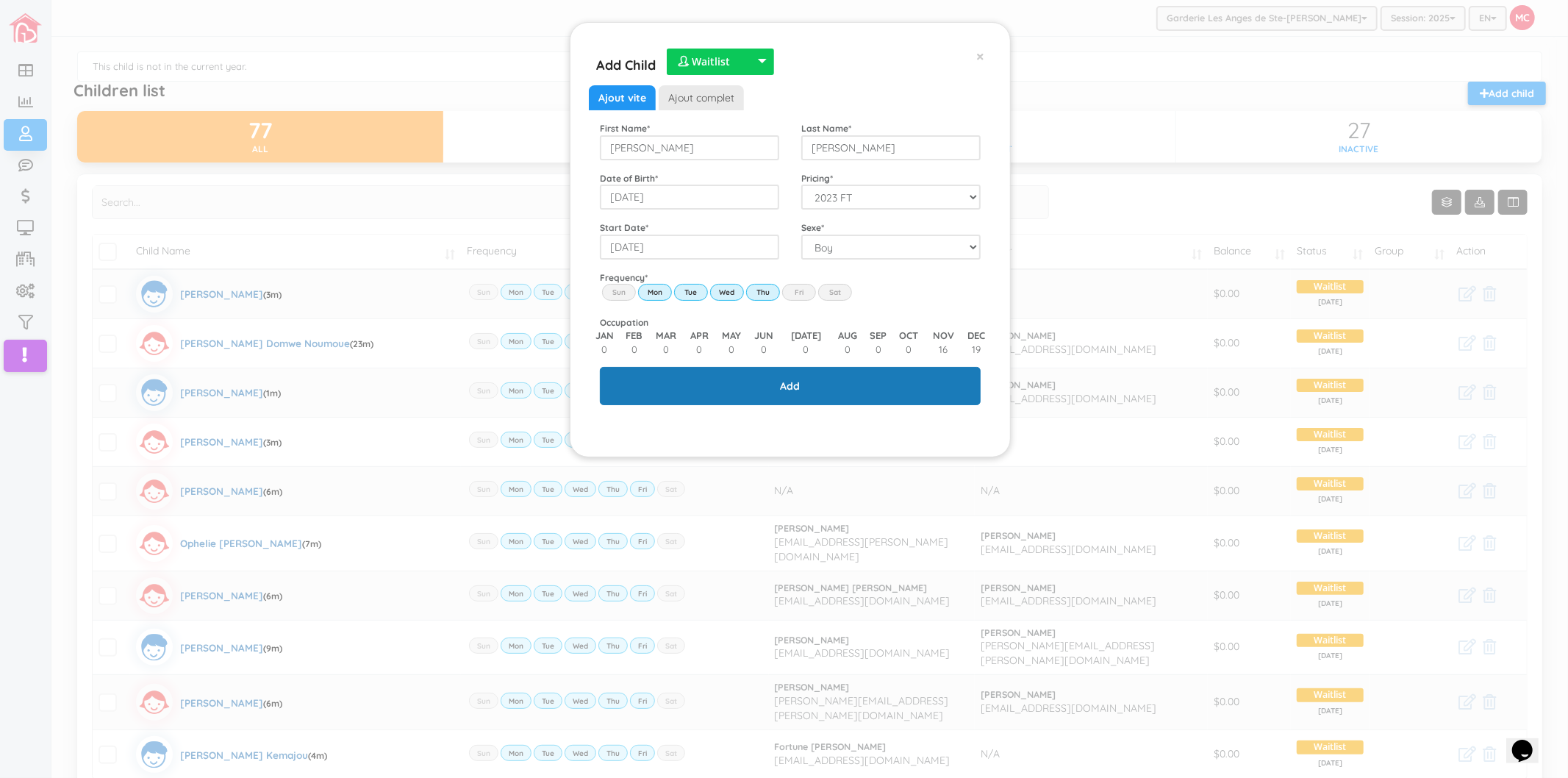
click at [0, 0] on input "Fri" at bounding box center [0, 0] width 0 height 0
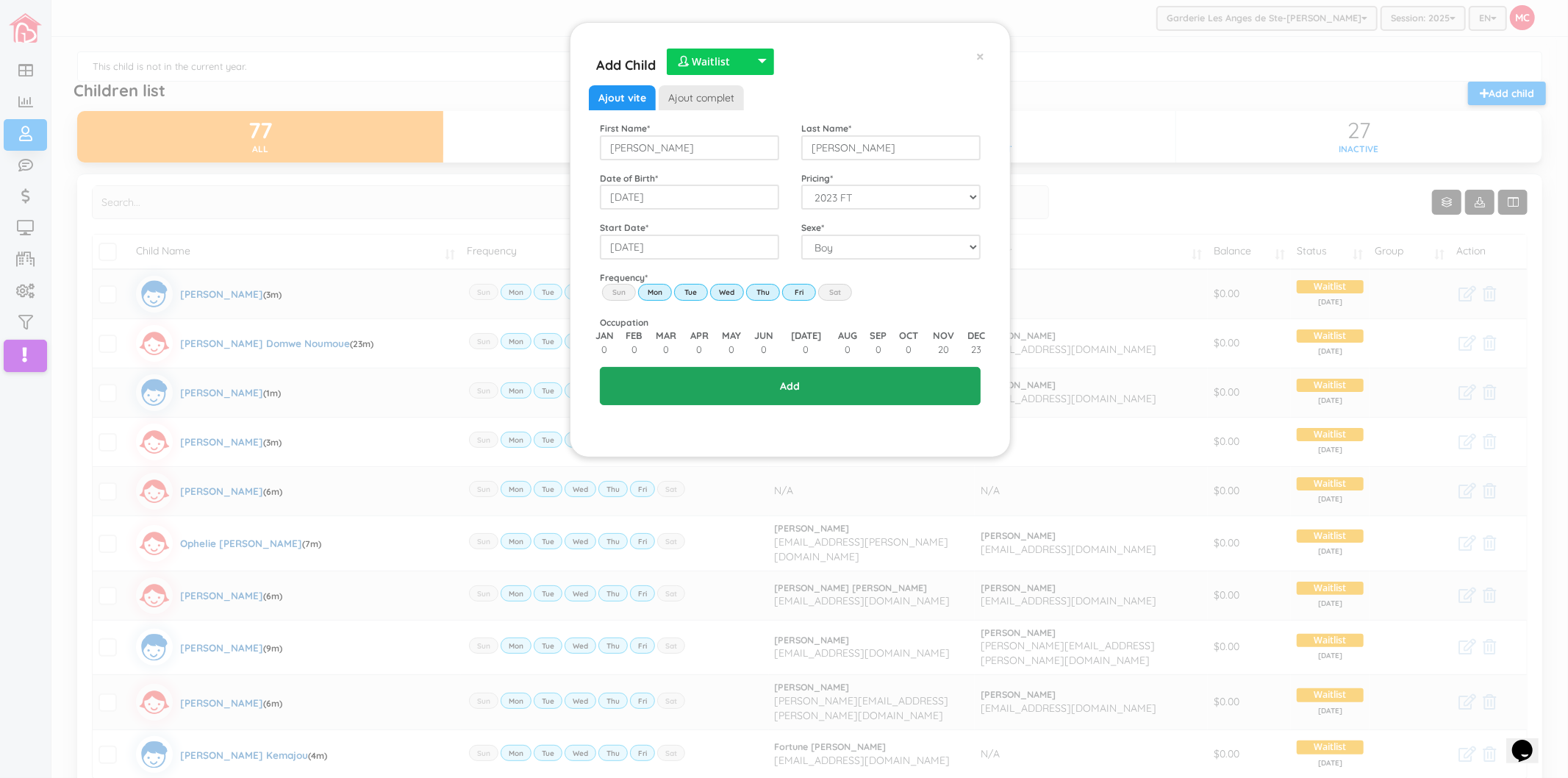
click at [789, 385] on input "Add" at bounding box center [790, 386] width 381 height 38
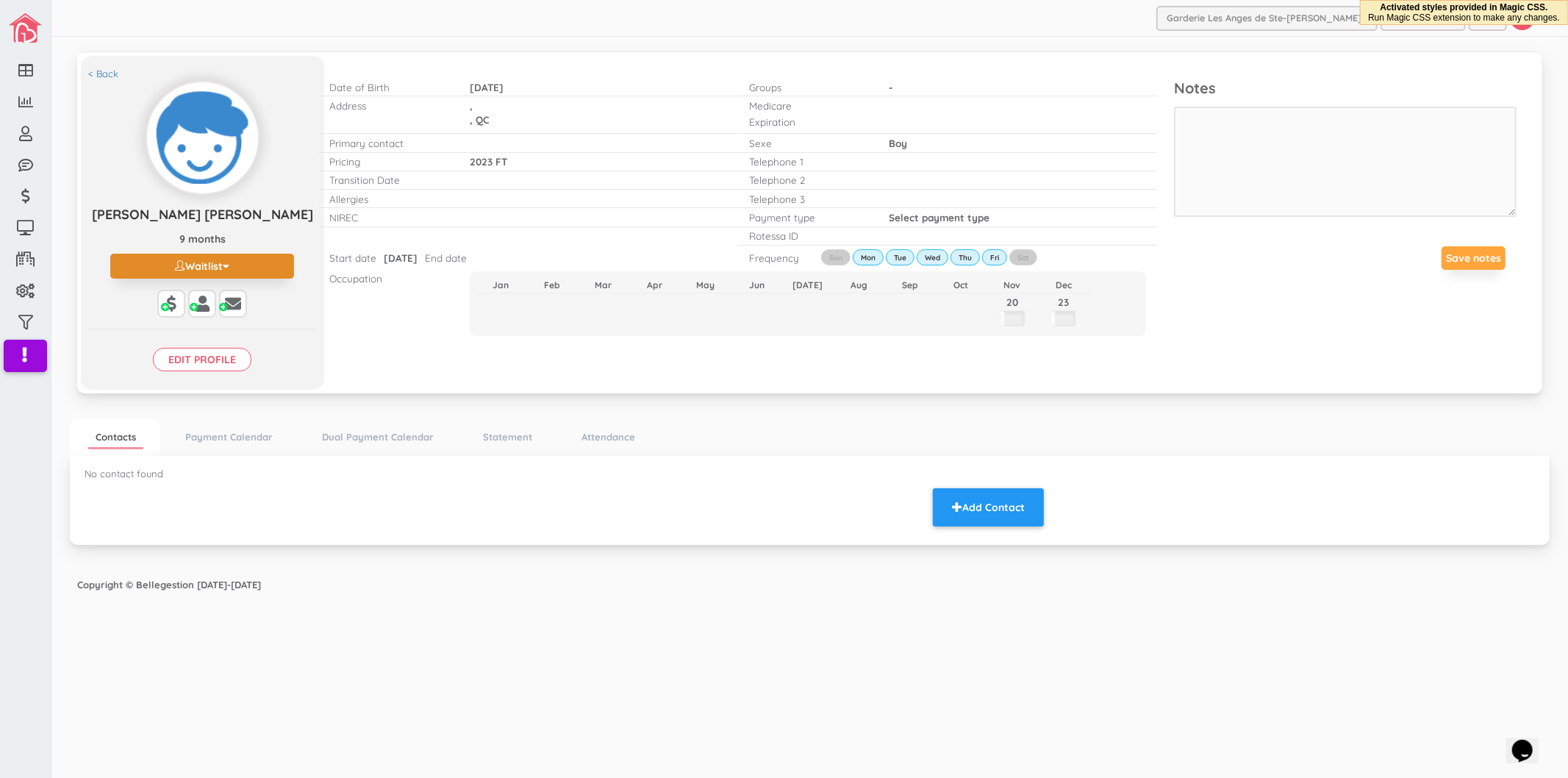
click at [246, 262] on button "Waitlist" at bounding box center [202, 266] width 184 height 25
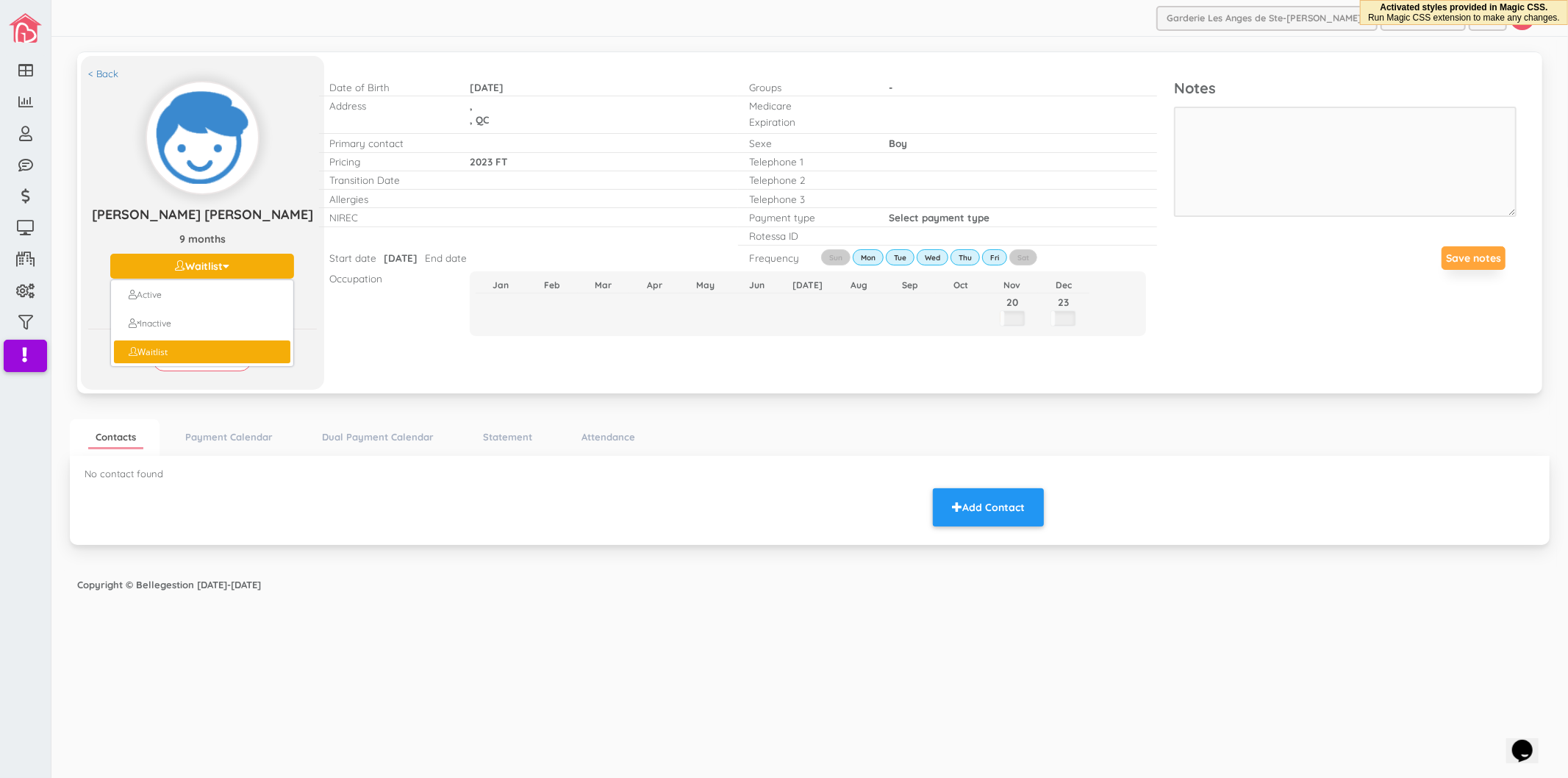
click at [835, 406] on div "< Back [PERSON_NAME] [PERSON_NAME] [PERSON_NAME] 9 months Waitlist Active Inact…" at bounding box center [809, 231] width 1480 height 375
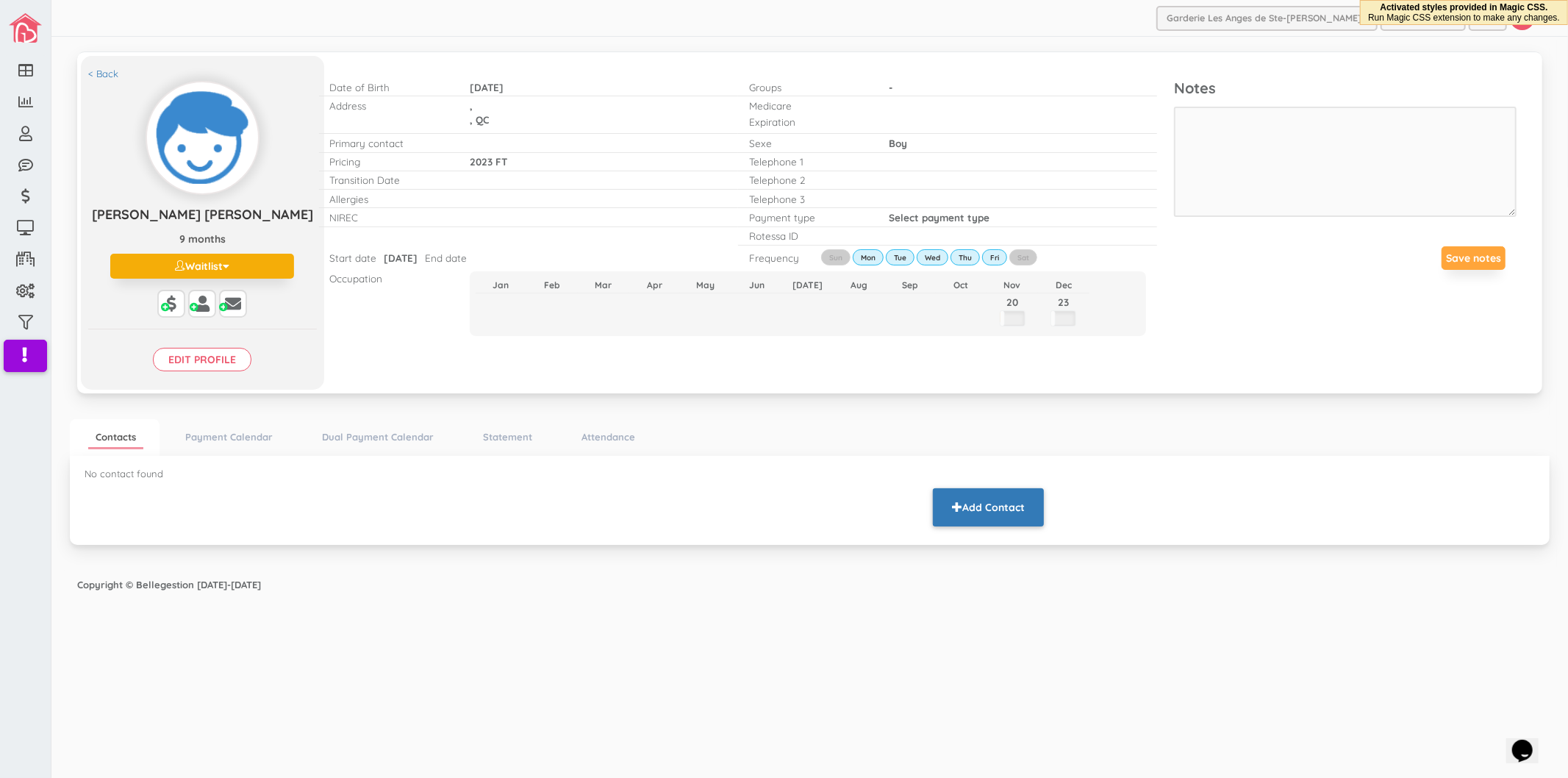
click at [971, 503] on button "Add Contact" at bounding box center [988, 508] width 111 height 38
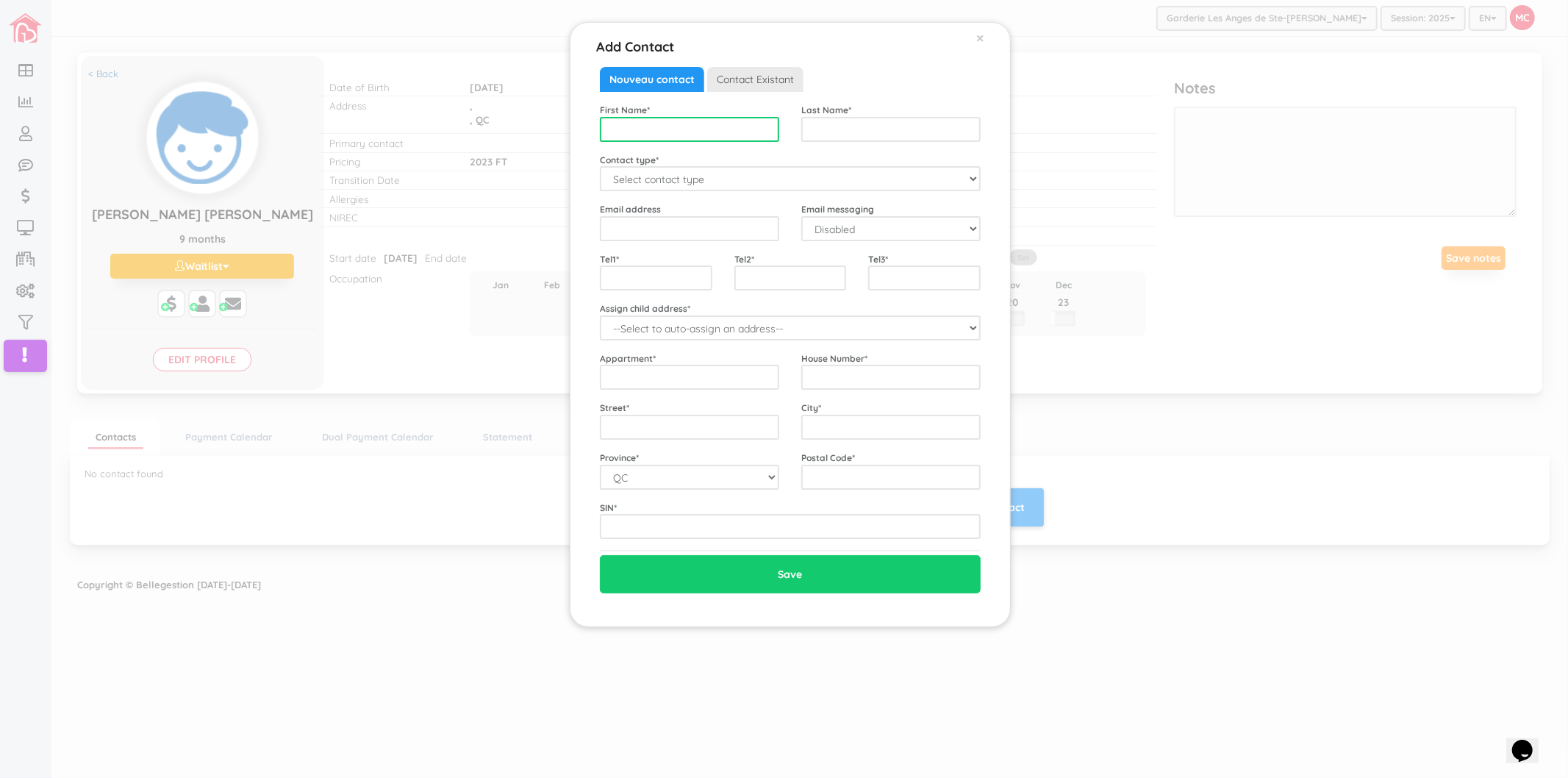
click at [660, 130] on input "text" at bounding box center [690, 129] width 180 height 25
type input "Josianne"
click at [825, 129] on input "text" at bounding box center [892, 129] width 180 height 25
type input "Gagne"
select select "Mother"
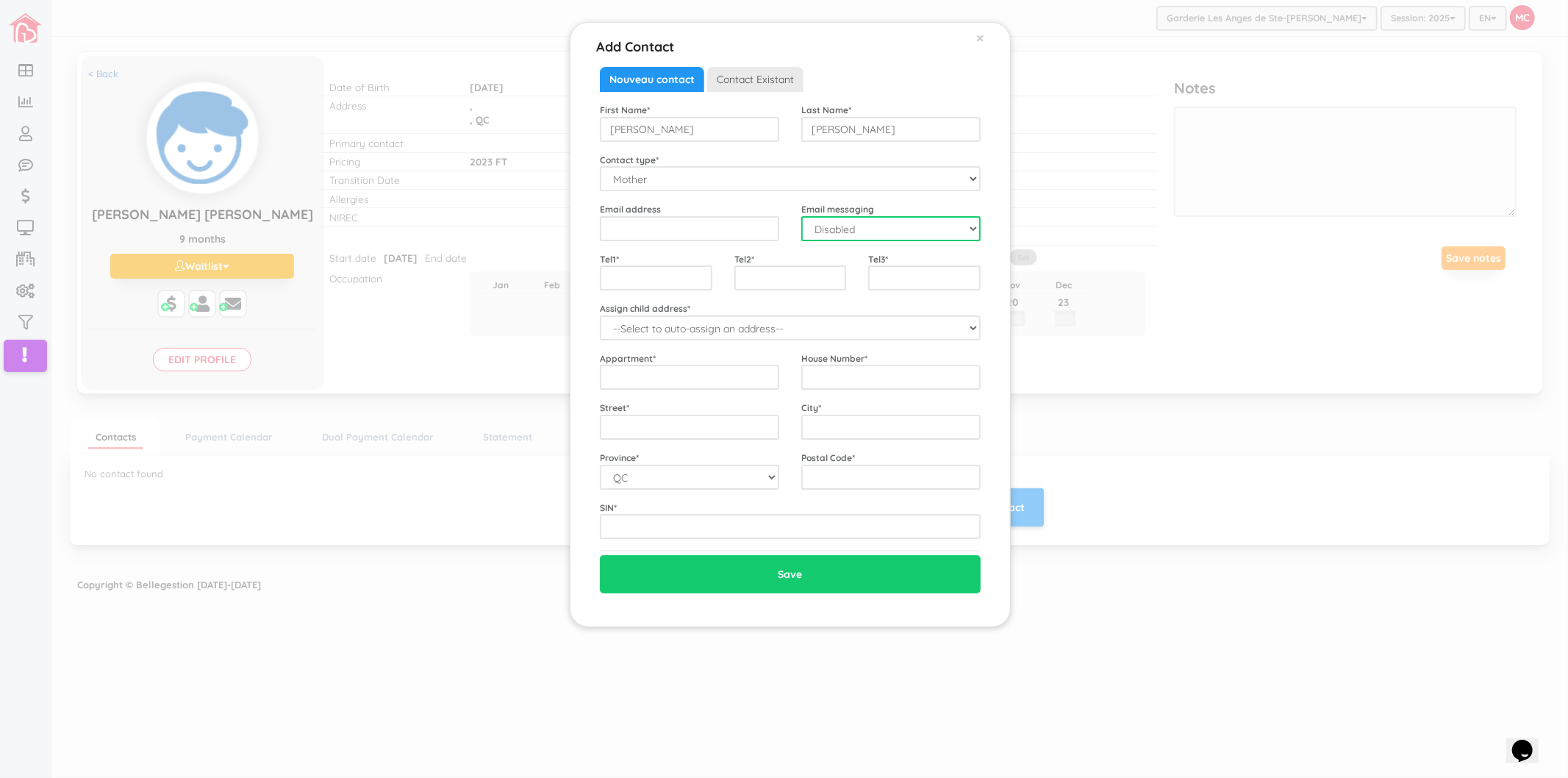
click at [829, 239] on select "Disabled Enabled" at bounding box center [892, 228] width 180 height 25
select select "1"
click at [802, 216] on select "Disabled Enabled" at bounding box center [892, 228] width 180 height 25
click at [663, 286] on input "text" at bounding box center [656, 278] width 112 height 25
type input "5148913831"
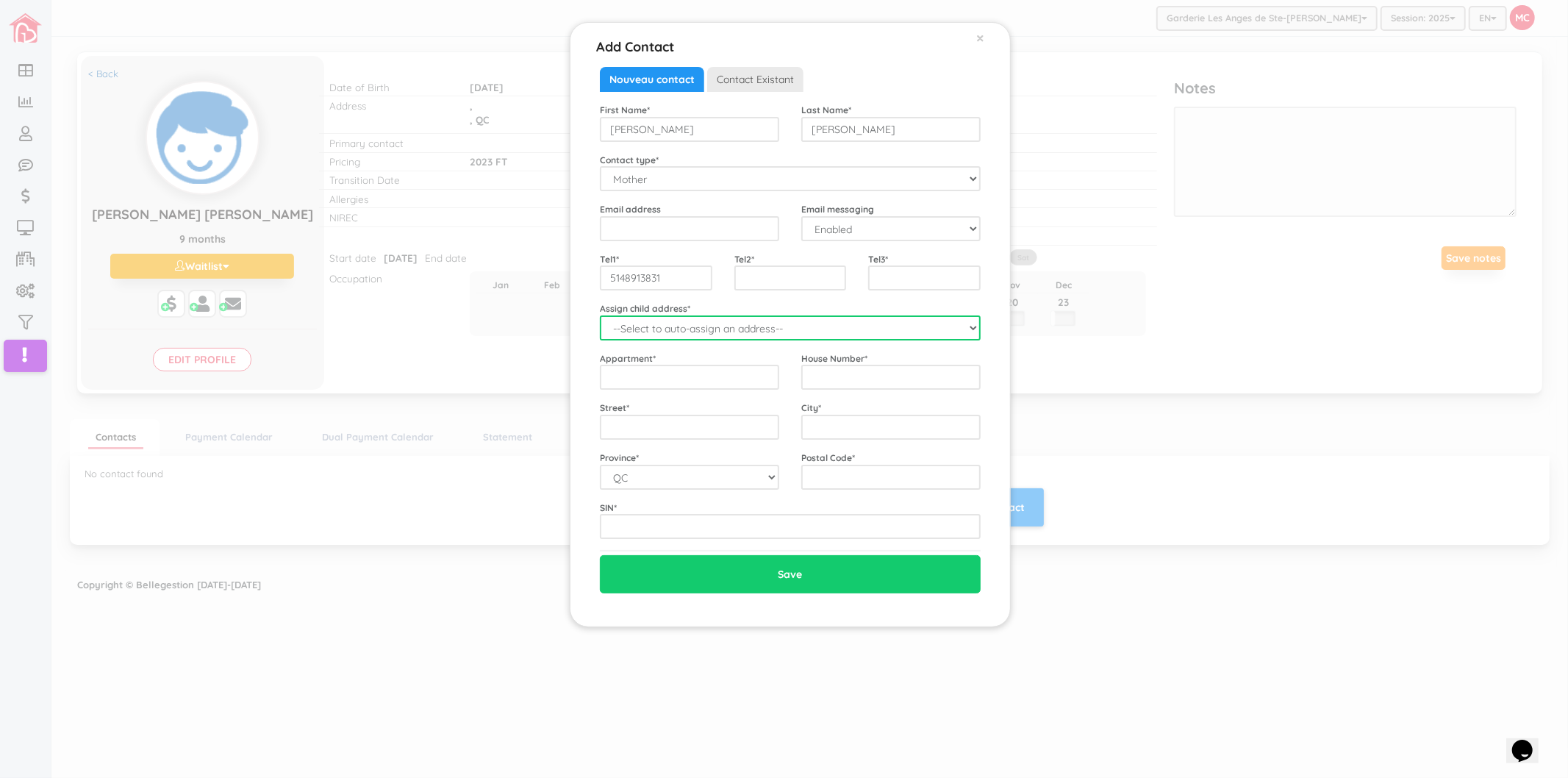
drag, startPoint x: 647, startPoint y: 319, endPoint x: 642, endPoint y: 339, distance: 20.6
click at [647, 319] on select "--Select to auto-assign an address-- Emile Joseph (QC,)" at bounding box center [790, 328] width 381 height 25
select select "2336"
click at [600, 316] on select "--Select to auto-assign an address-- Emile Joseph (QC,)" at bounding box center [790, 328] width 381 height 25
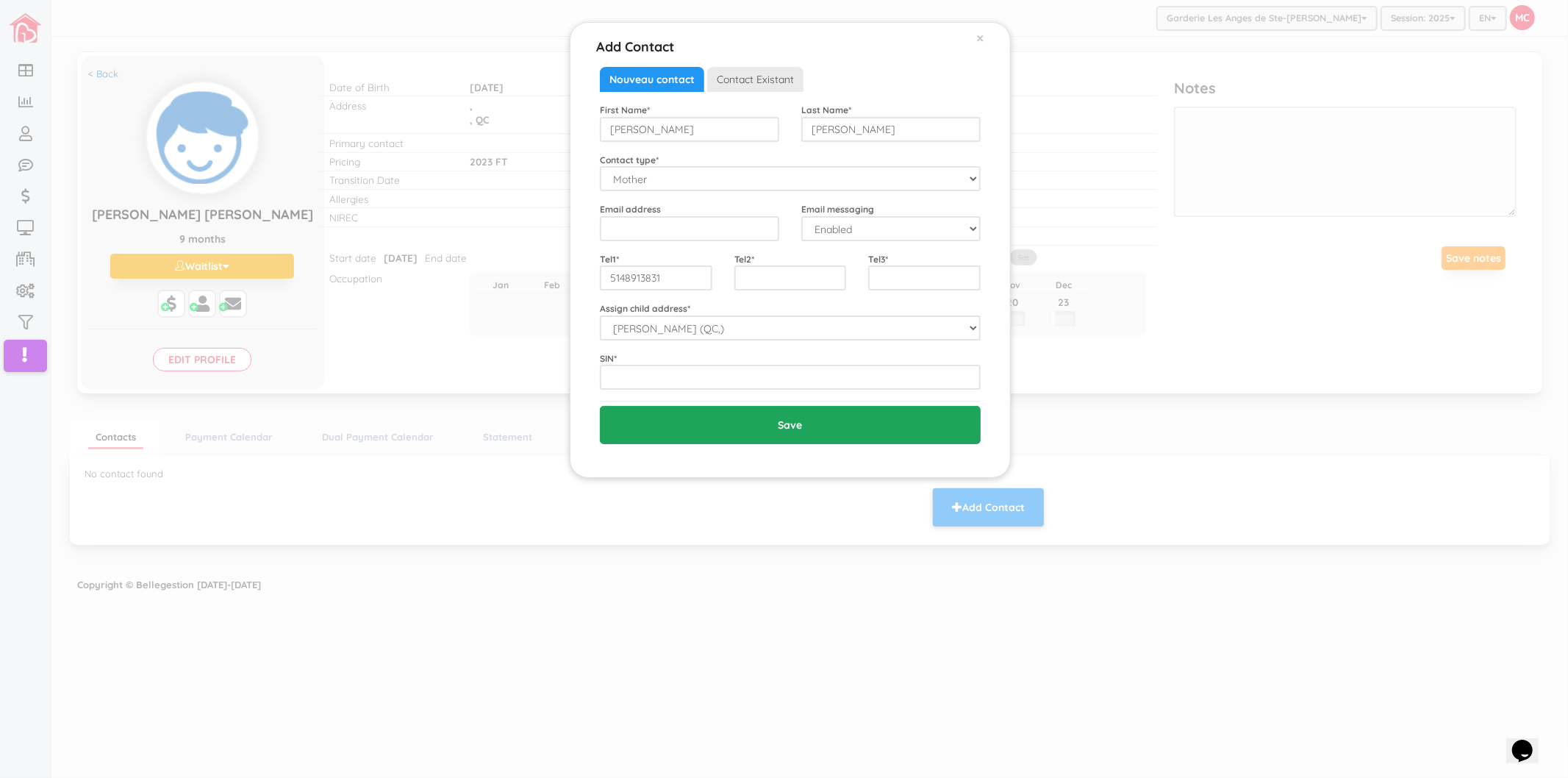
click at [700, 438] on input "Save" at bounding box center [790, 425] width 381 height 38
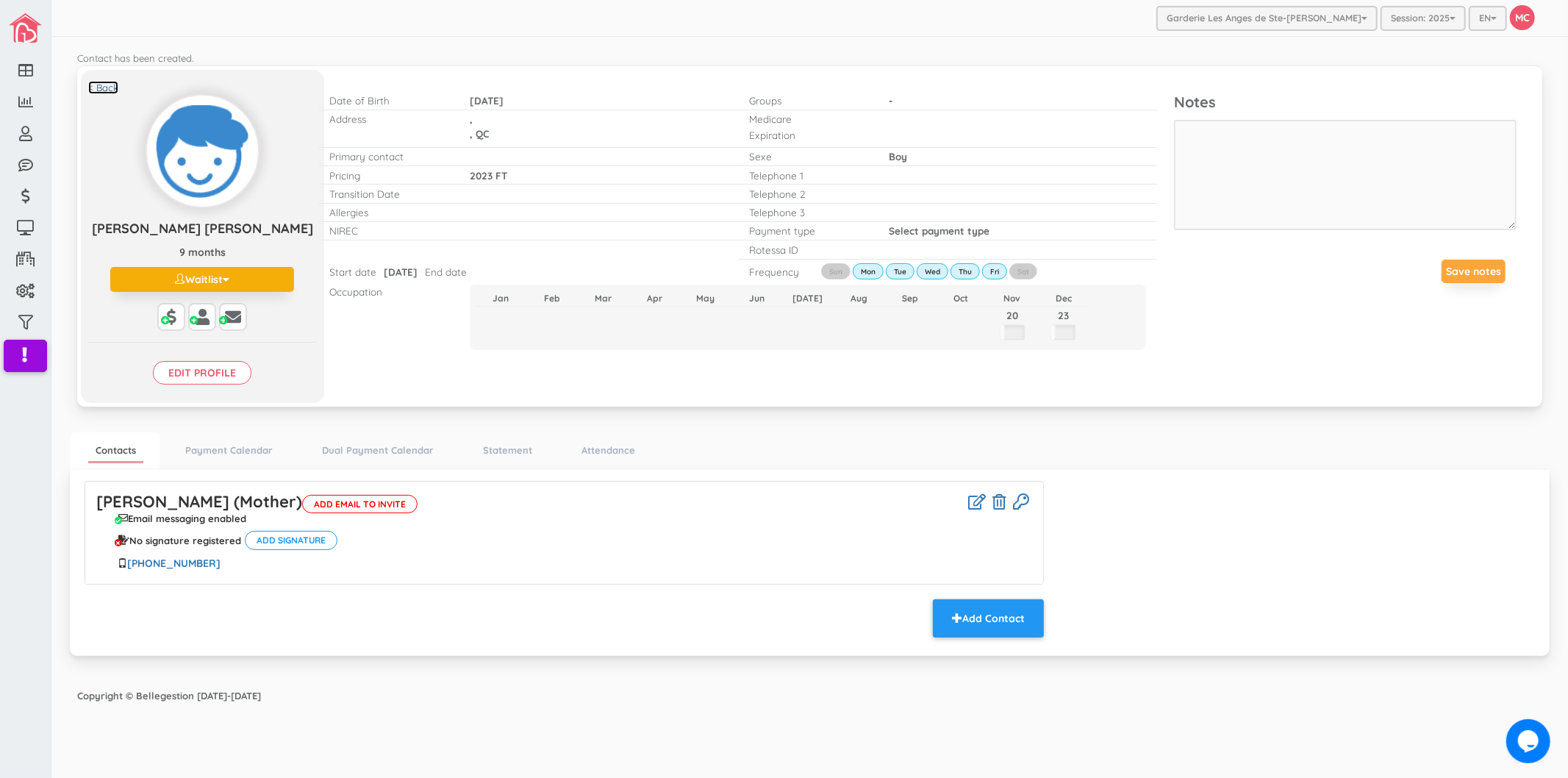
click at [98, 92] on link "< Back" at bounding box center [103, 88] width 30 height 14
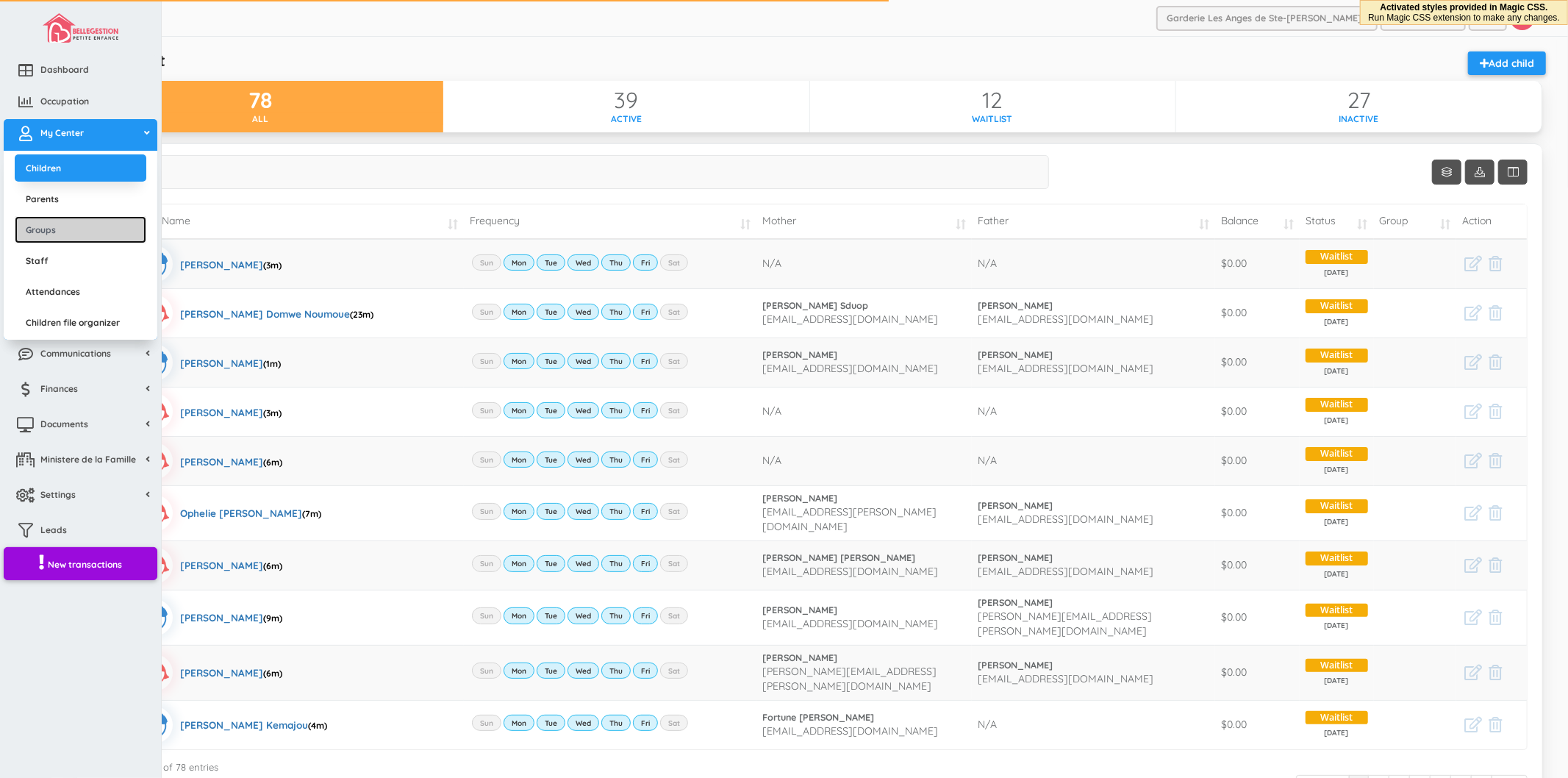
click at [48, 228] on link "Groups" at bounding box center [80, 229] width 131 height 27
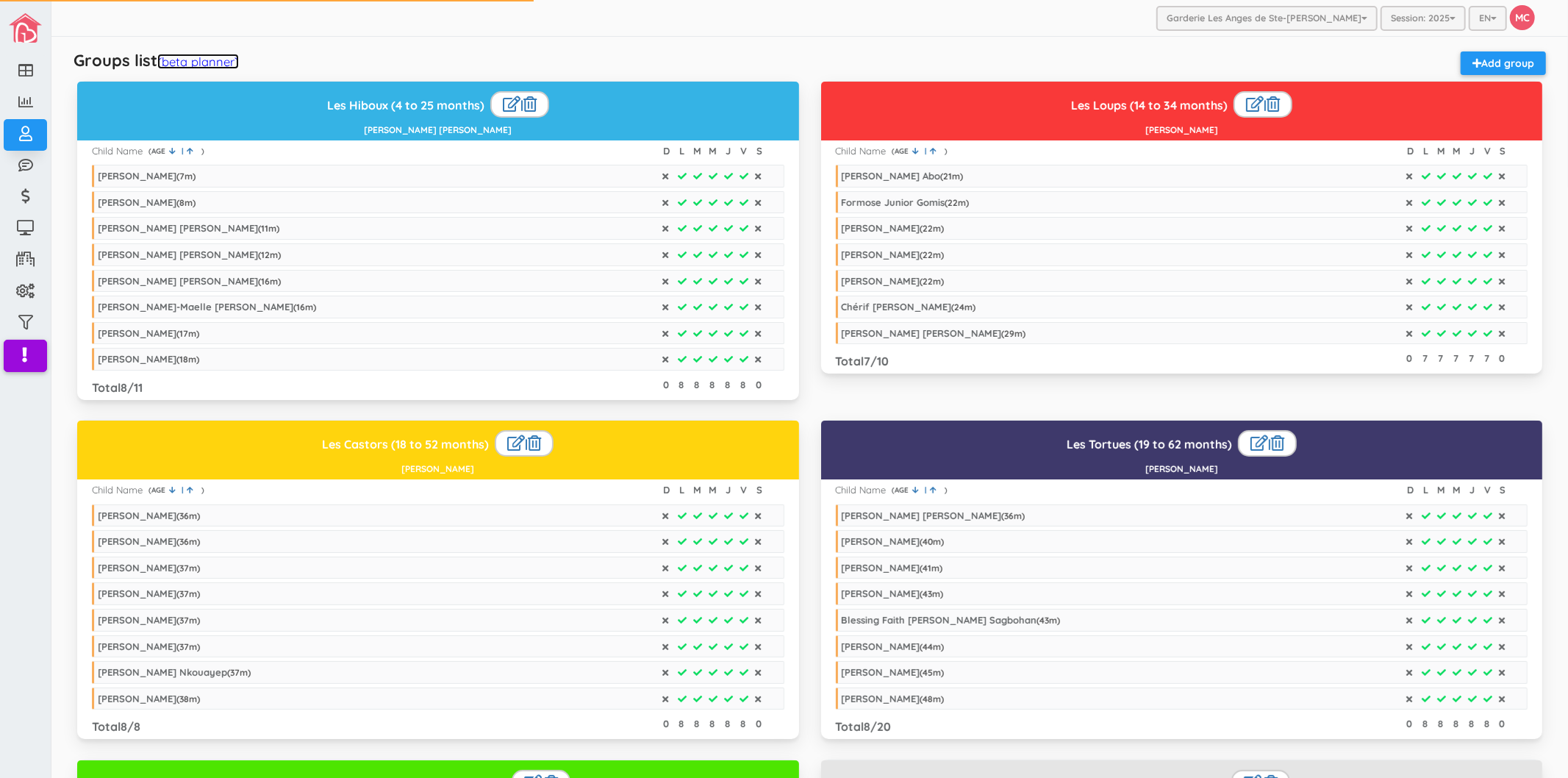
click at [200, 60] on link "(beta planner)" at bounding box center [198, 61] width 81 height 15
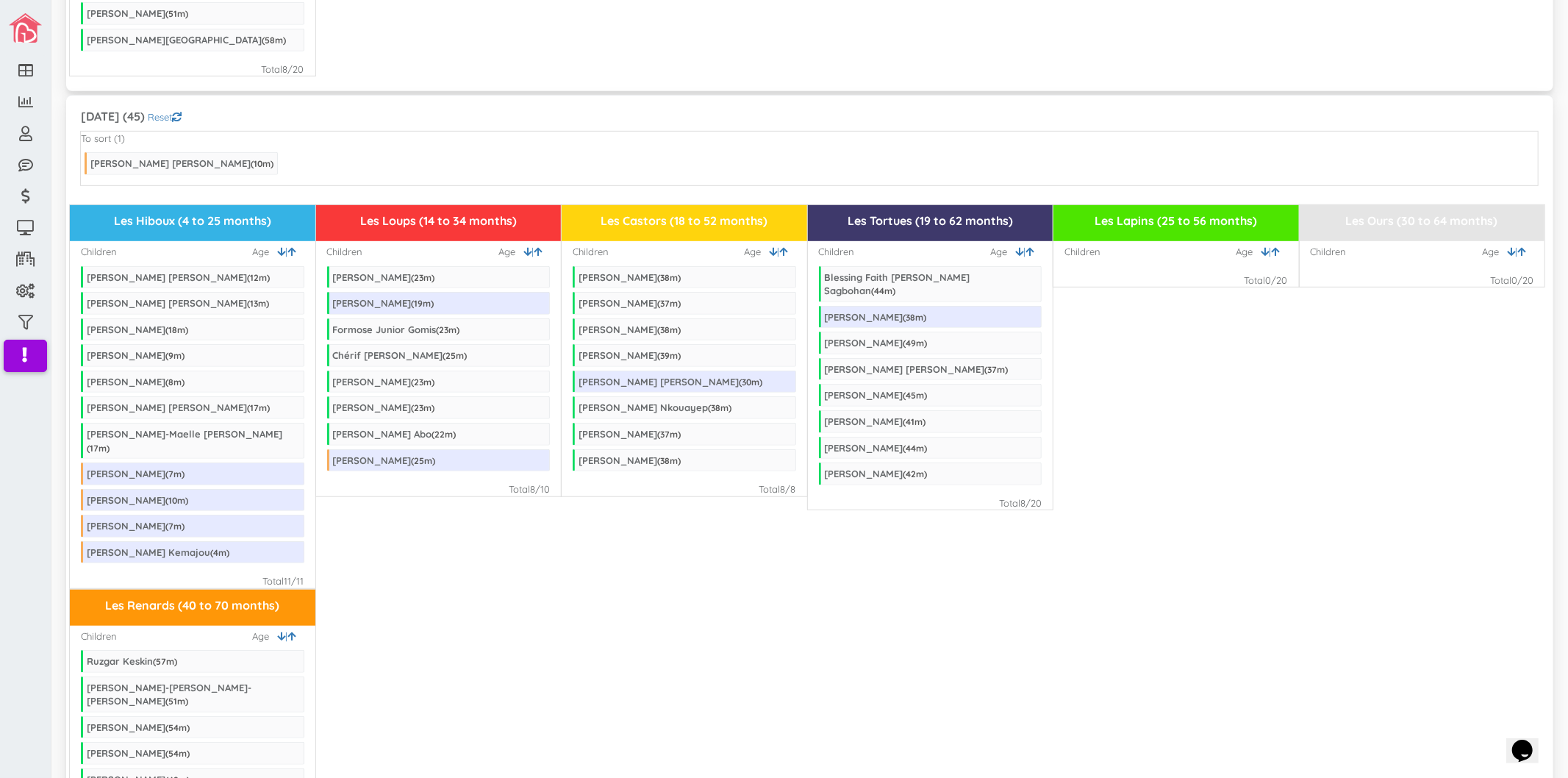
scroll to position [653, 0]
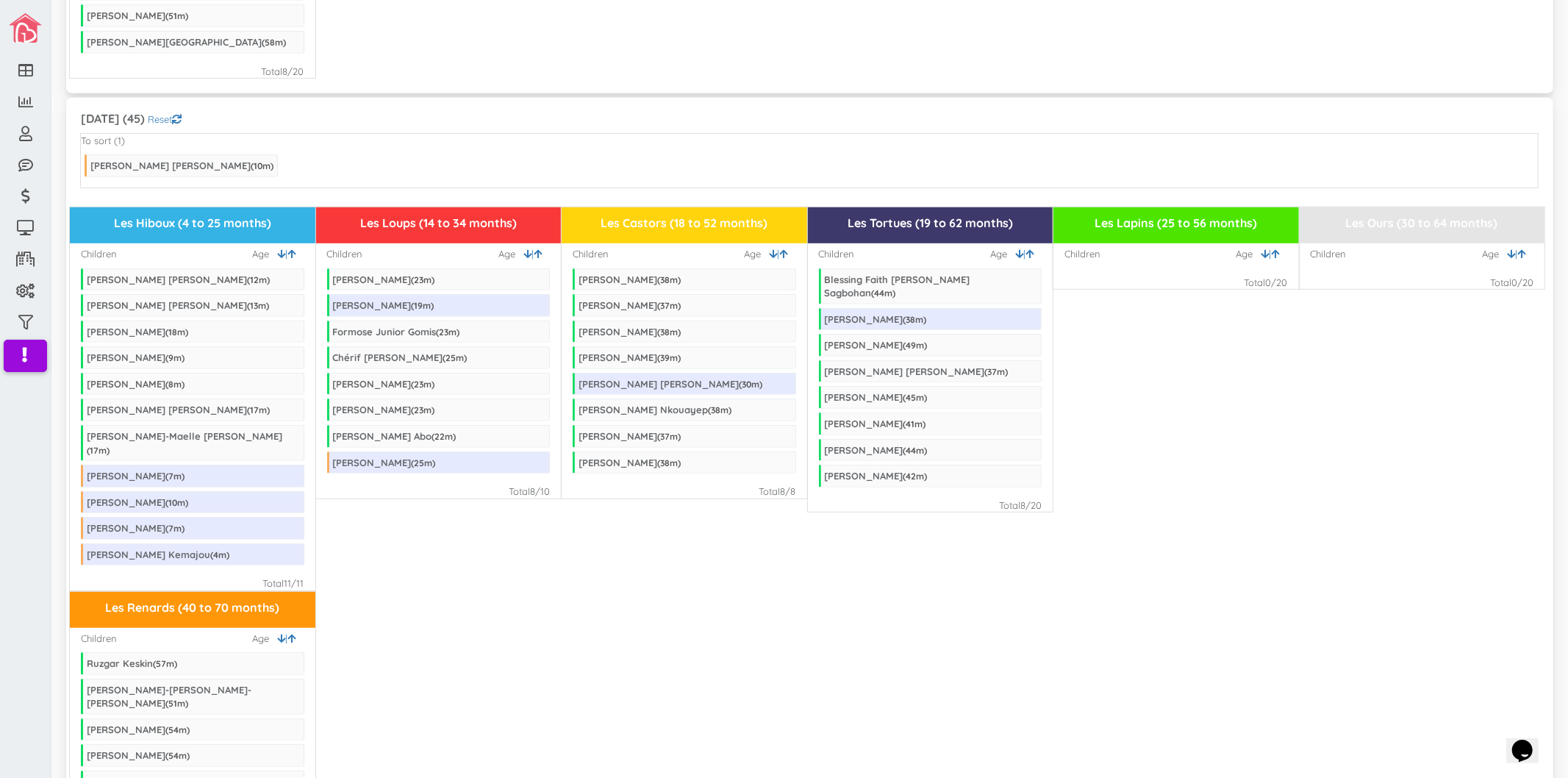
click at [250, 145] on div "To sort (1) [PERSON_NAME] [PERSON_NAME] ( 10 m)" at bounding box center [809, 161] width 1458 height 56
